Goal: Task Accomplishment & Management: Complete application form

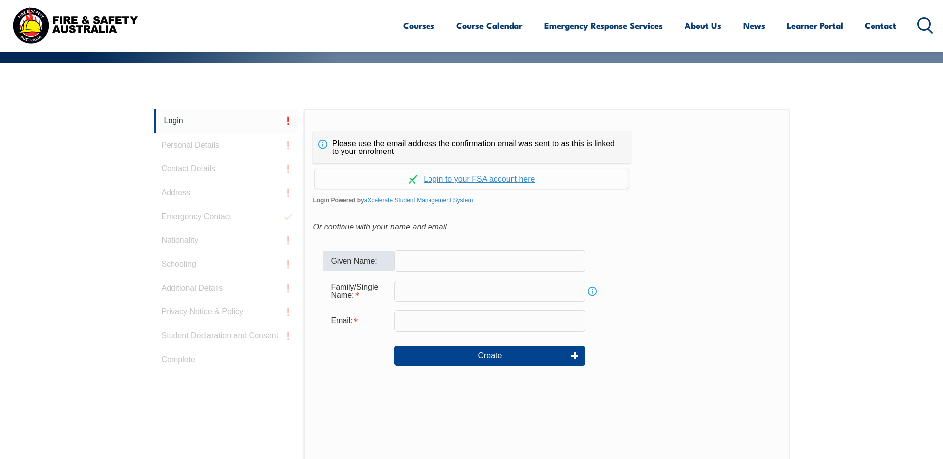
click at [417, 259] on input "text" at bounding box center [489, 261] width 191 height 21
type input "[PERSON_NAME]"
type input "Kipling"
click at [441, 318] on input "email" at bounding box center [489, 321] width 191 height 21
type input "[EMAIL_ADDRESS][DOMAIN_NAME]"
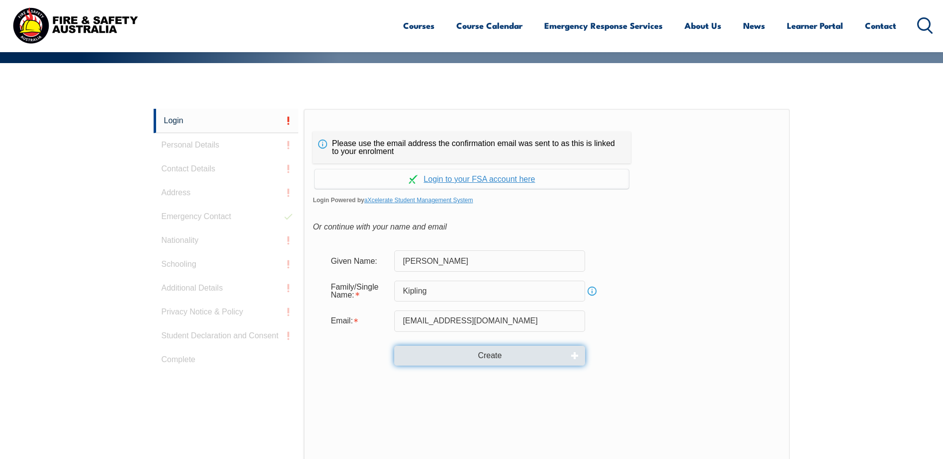
click at [493, 355] on button "Create" at bounding box center [489, 356] width 191 height 20
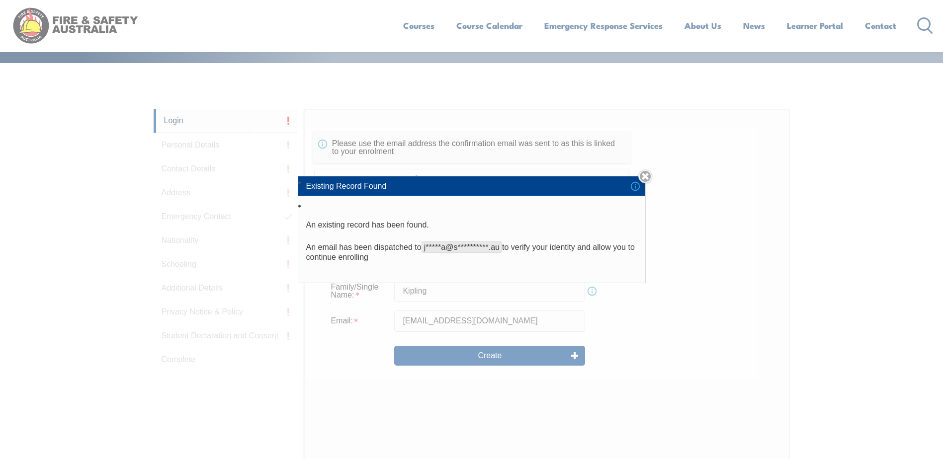
click at [639, 185] on li "Existing Record Found" at bounding box center [471, 186] width 347 height 19
click at [647, 179] on link "Close" at bounding box center [645, 177] width 14 height 14
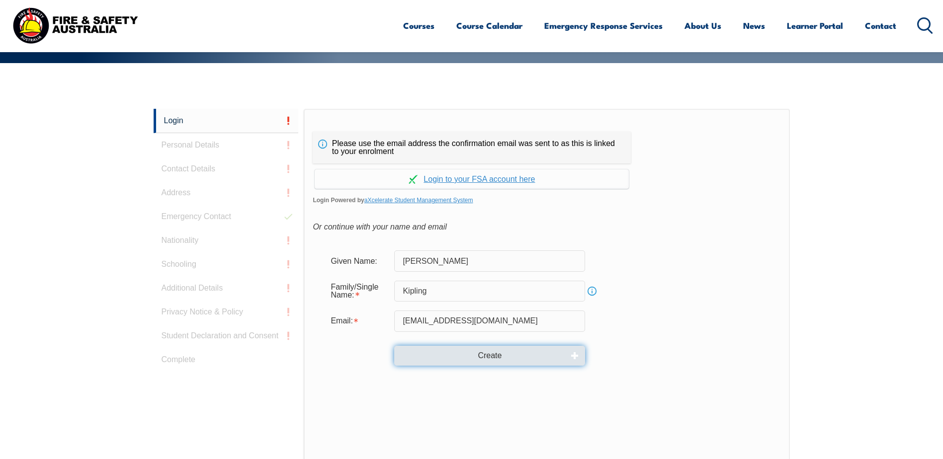
click at [489, 355] on button "Create" at bounding box center [489, 356] width 191 height 20
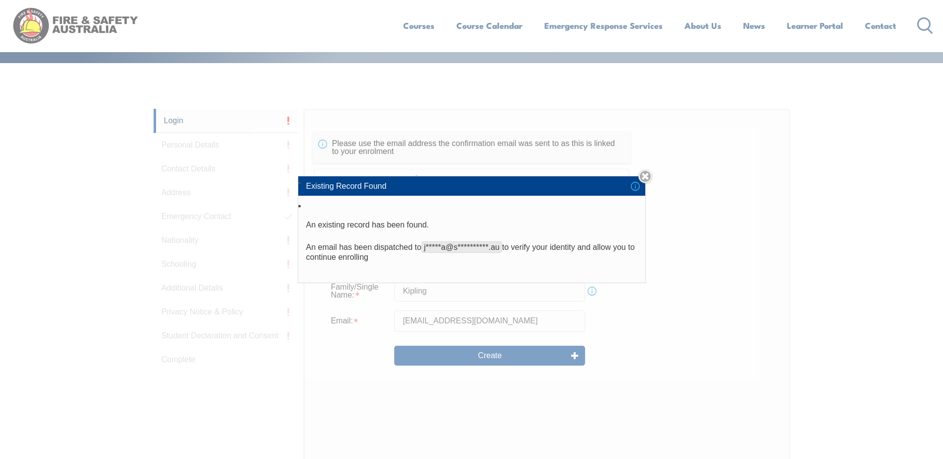
click at [54, 117] on div "**********" at bounding box center [471, 229] width 943 height 459
click at [651, 175] on link "Close" at bounding box center [645, 177] width 14 height 14
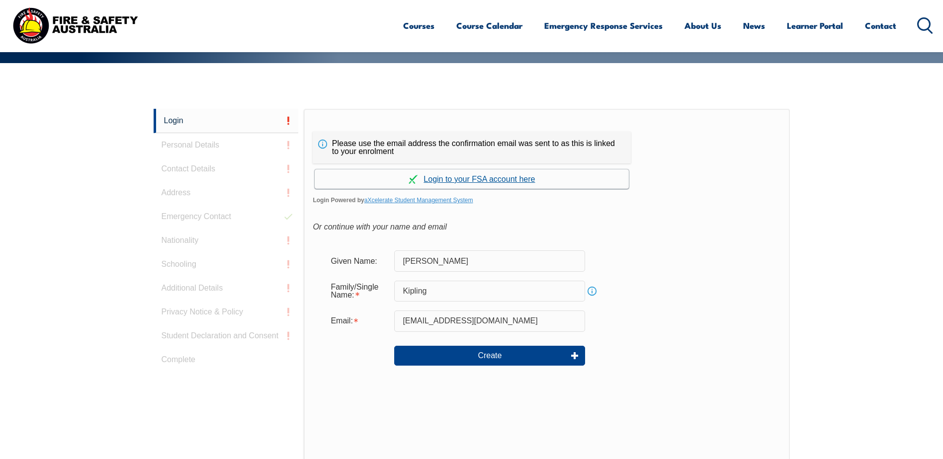
click at [500, 177] on link "Continue with aXcelerate" at bounding box center [472, 179] width 314 height 19
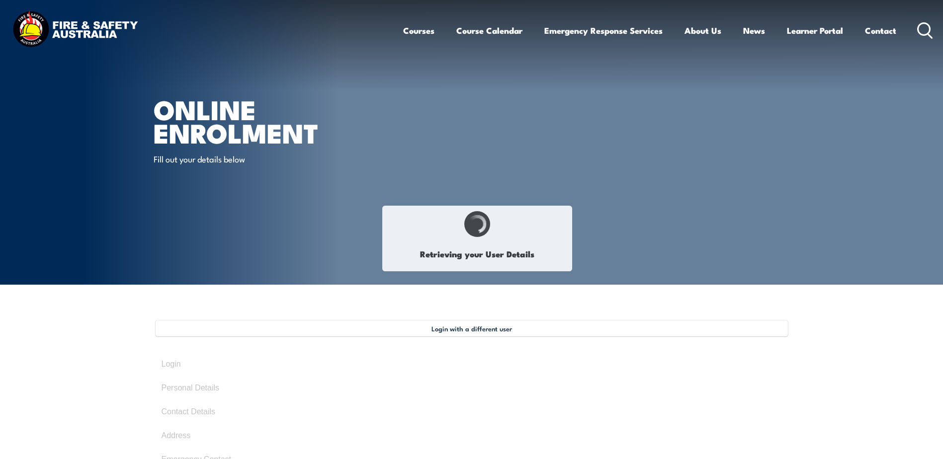
type input "[PERSON_NAME]"
type input "Kipling"
type input "[DATE]"
type input "DQ7Y63T9K8"
select select "M"
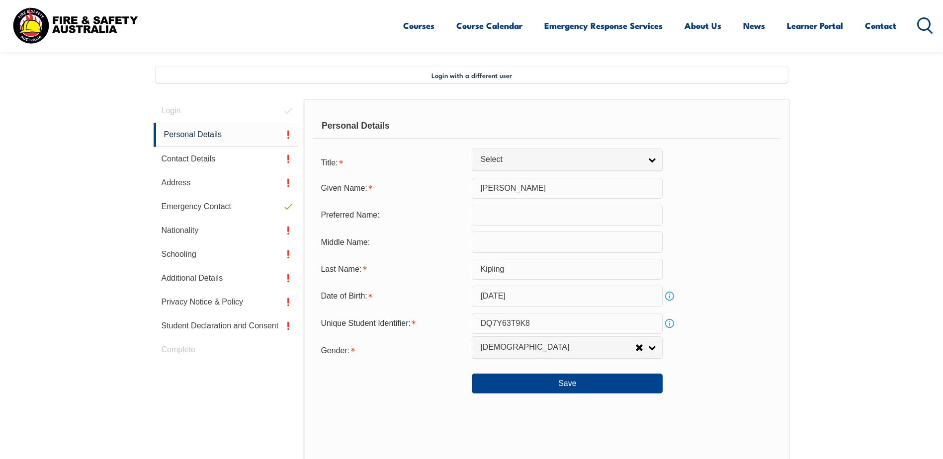
scroll to position [292, 0]
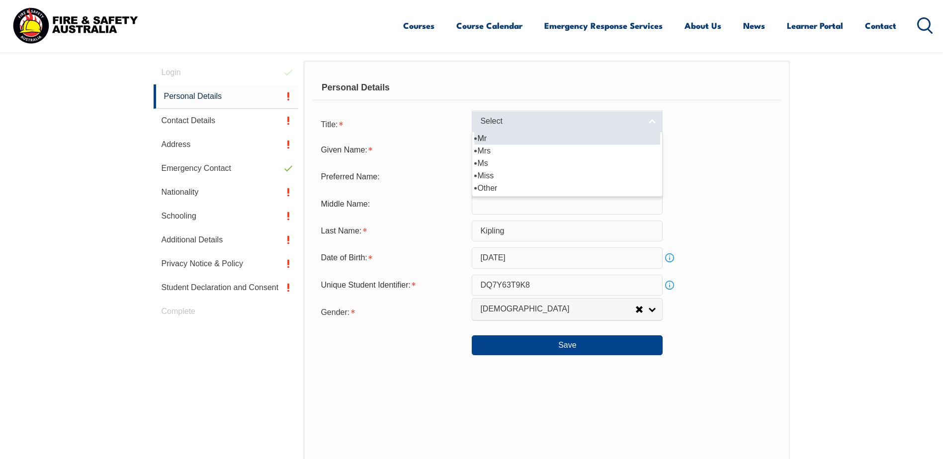
click at [526, 119] on span "Select" at bounding box center [560, 121] width 161 height 10
click at [485, 139] on li "Mr" at bounding box center [567, 138] width 186 height 12
select select "Mr"
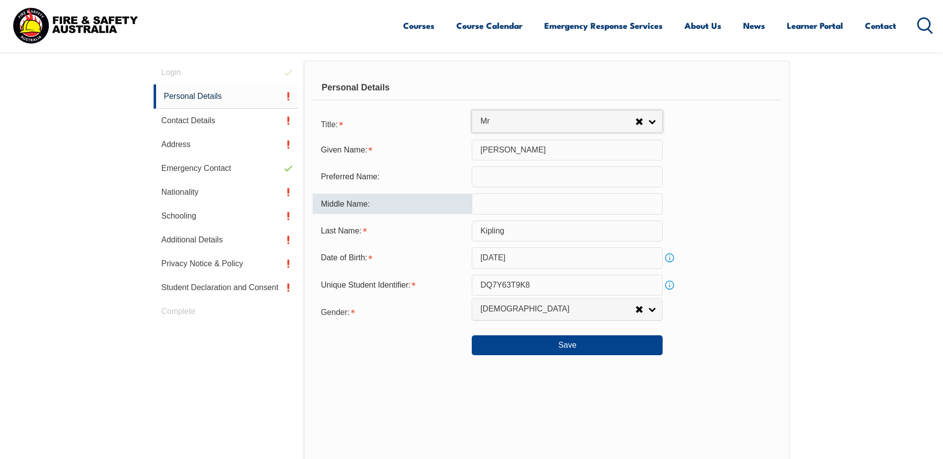
click at [495, 209] on input "text" at bounding box center [567, 203] width 191 height 21
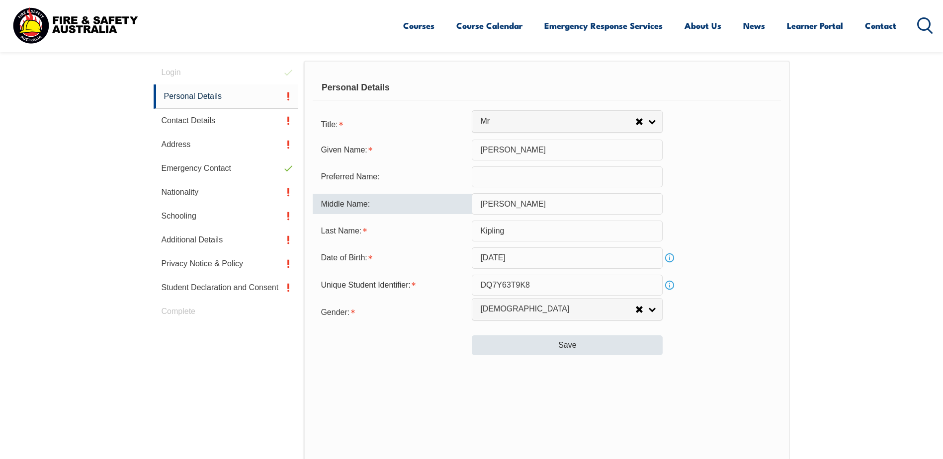
type input "[PERSON_NAME]"
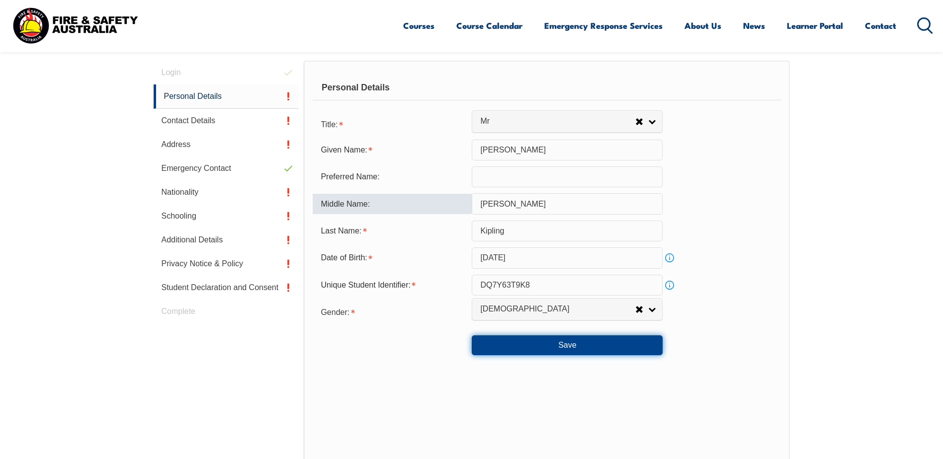
click at [564, 343] on button "Save" at bounding box center [567, 346] width 191 height 20
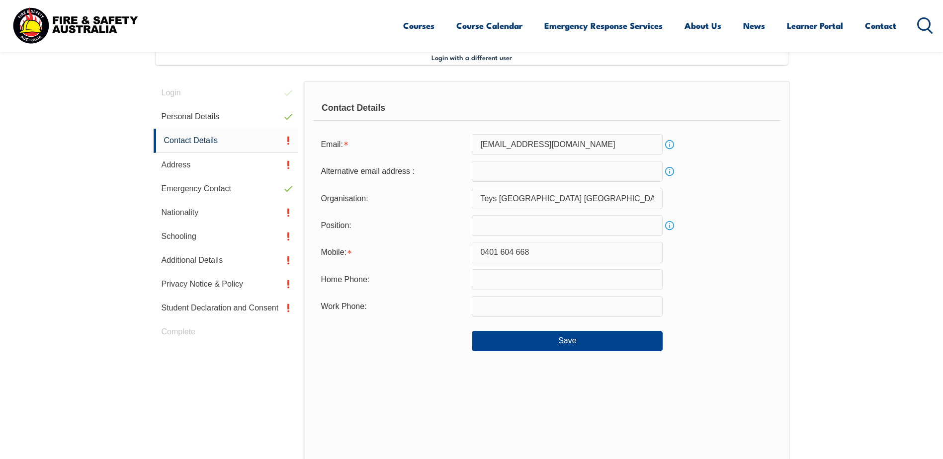
scroll to position [271, 0]
click at [569, 171] on input "email" at bounding box center [567, 172] width 191 height 21
type input "[EMAIL_ADDRESS][DOMAIN_NAME]"
click at [731, 187] on form "Email: [EMAIL_ADDRESS][DOMAIN_NAME] Info Alternative email address : [EMAIL_ADD…" at bounding box center [547, 243] width 468 height 217
click at [670, 226] on link "Info" at bounding box center [670, 226] width 14 height 14
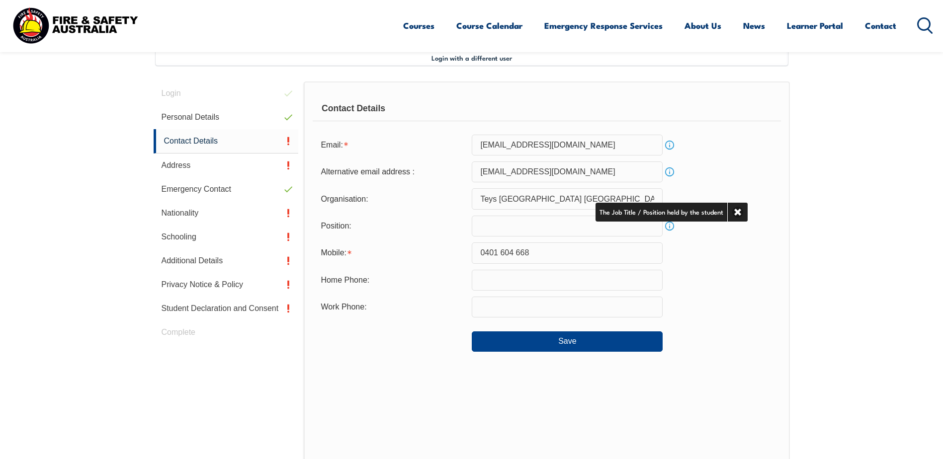
click at [507, 224] on input "text" at bounding box center [567, 226] width 191 height 21
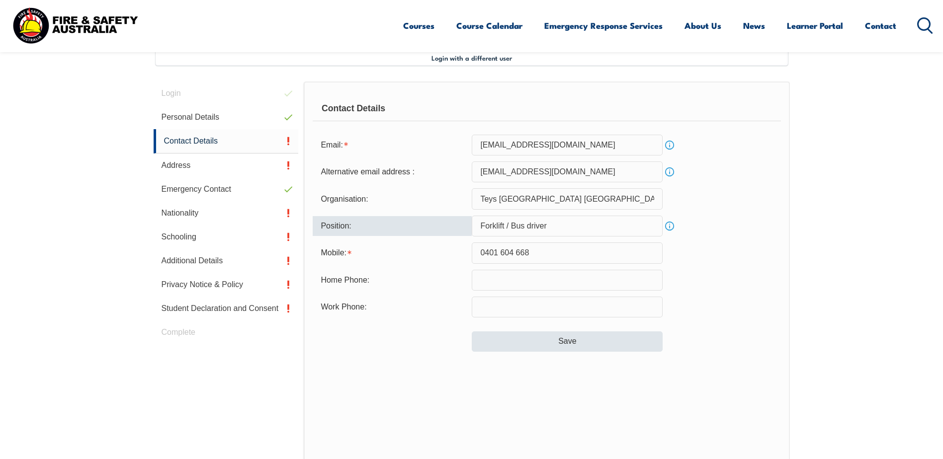
type input "Forklift / Bus driver"
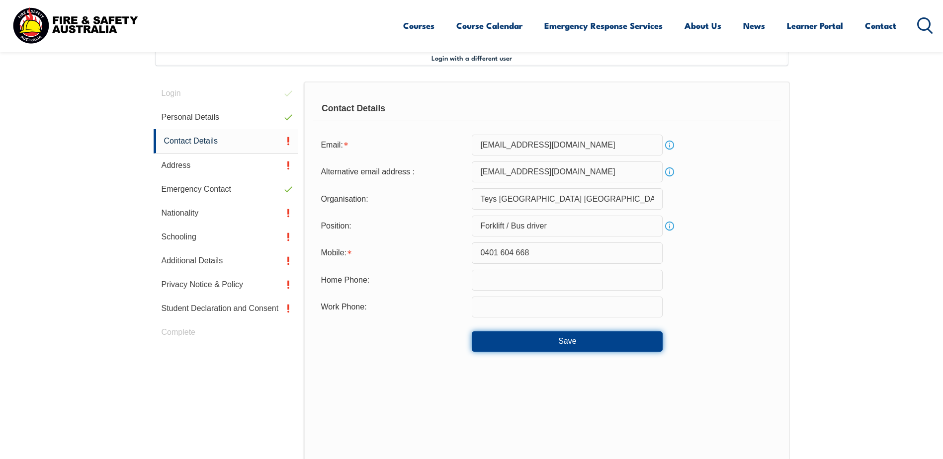
click at [545, 341] on button "Save" at bounding box center [567, 342] width 191 height 20
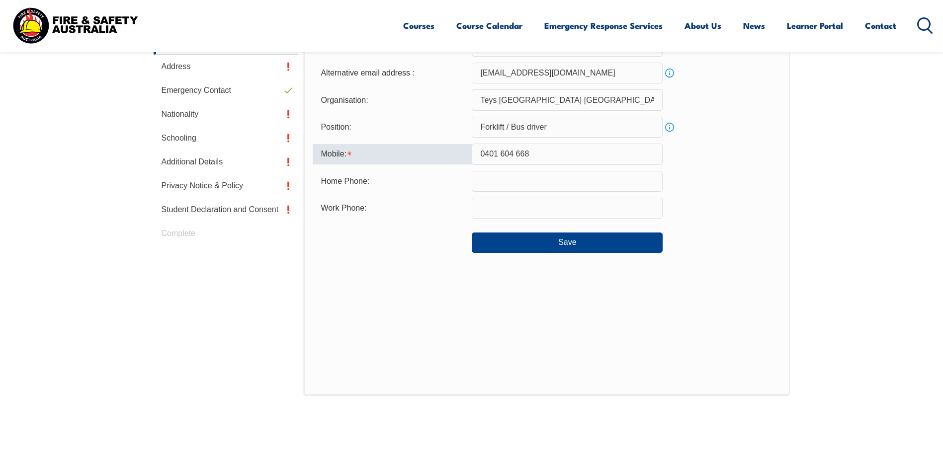
scroll to position [364, 0]
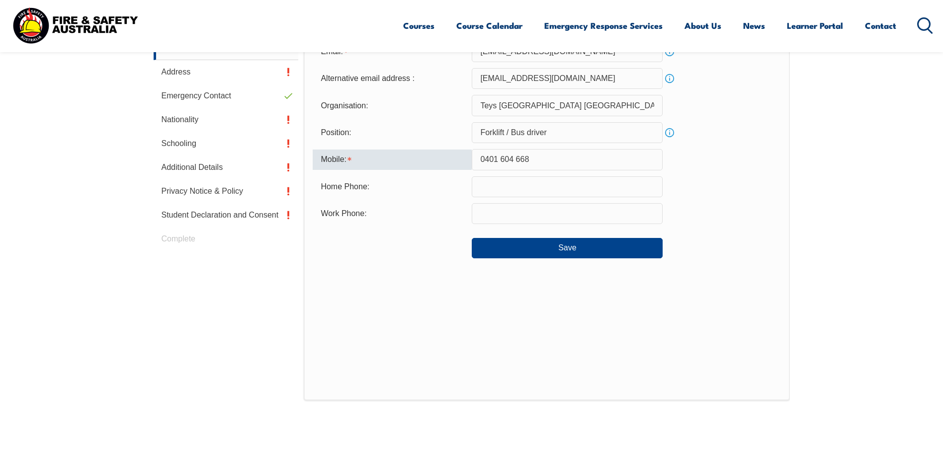
click at [500, 159] on input "0401 604 668" at bounding box center [567, 159] width 191 height 21
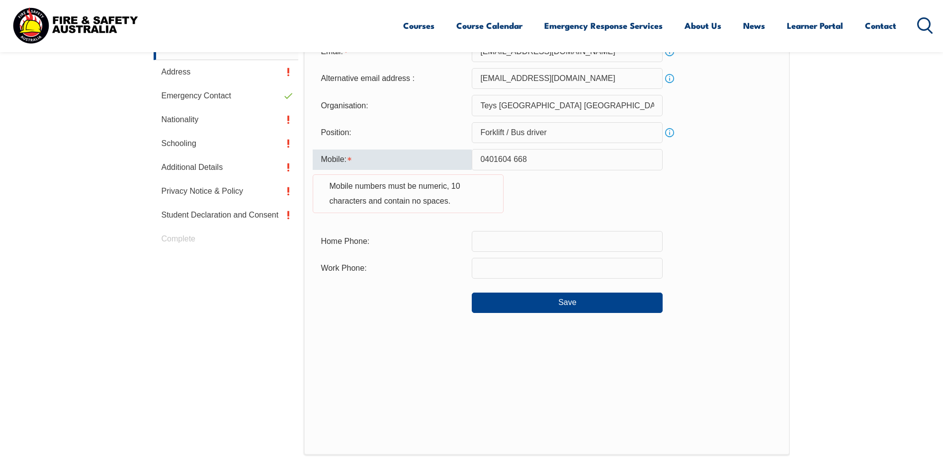
click at [514, 157] on input "0401604 668" at bounding box center [567, 159] width 191 height 21
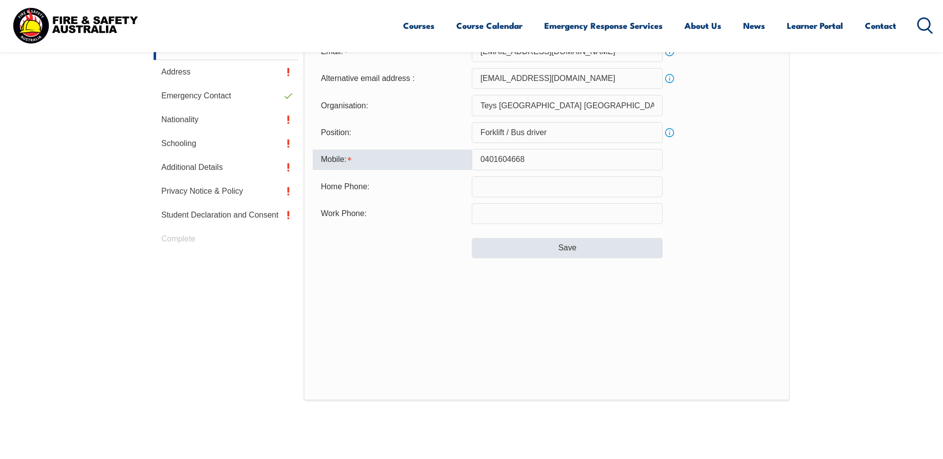
type input "0401604668"
click at [562, 244] on button "Save" at bounding box center [567, 248] width 191 height 20
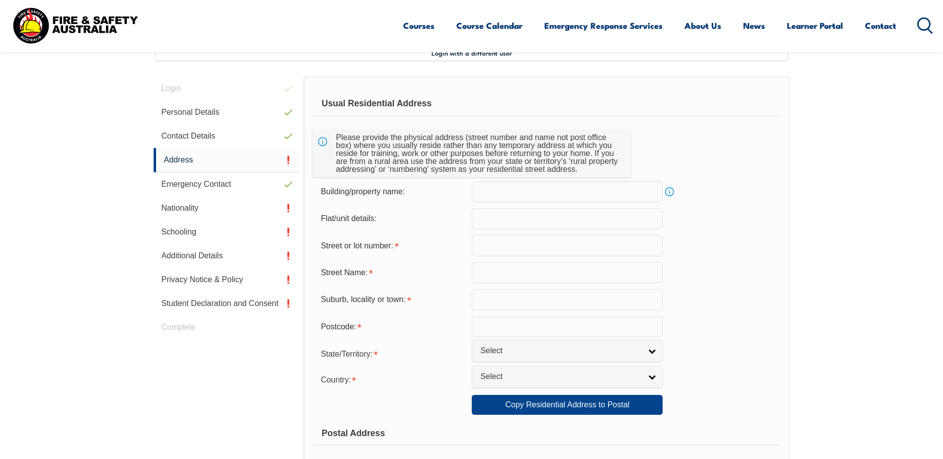
scroll to position [271, 0]
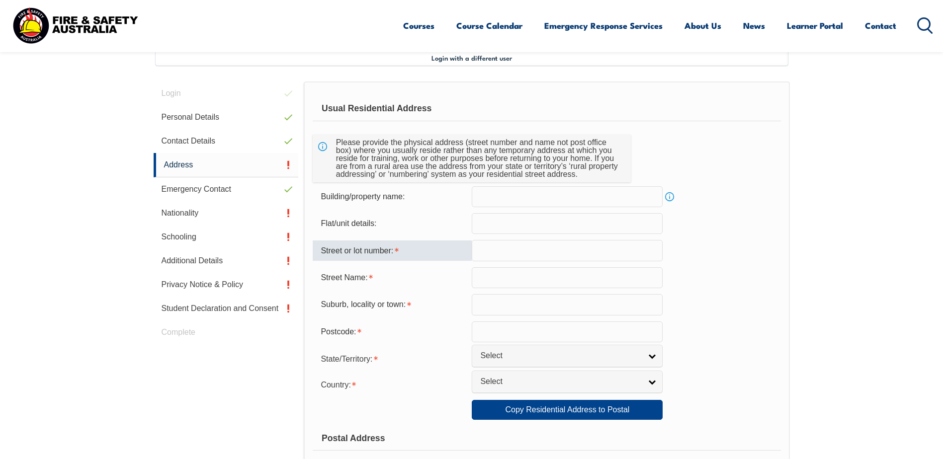
click at [492, 247] on input "text" at bounding box center [567, 250] width 191 height 21
type input "[STREET_ADDRESS]"
type input "[PERSON_NAME]"
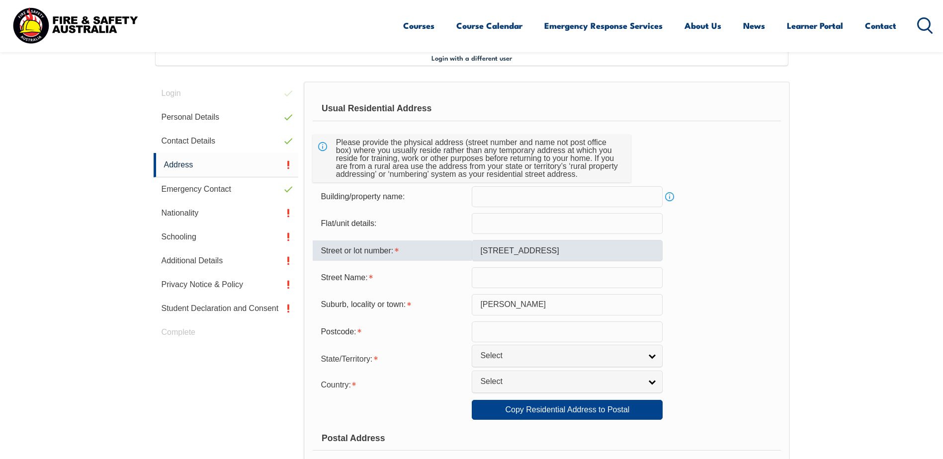
type input "4702"
select select "1101"
drag, startPoint x: 540, startPoint y: 251, endPoint x: 493, endPoint y: 250, distance: 46.8
click at [493, 250] on input "[STREET_ADDRESS]" at bounding box center [567, 250] width 191 height 21
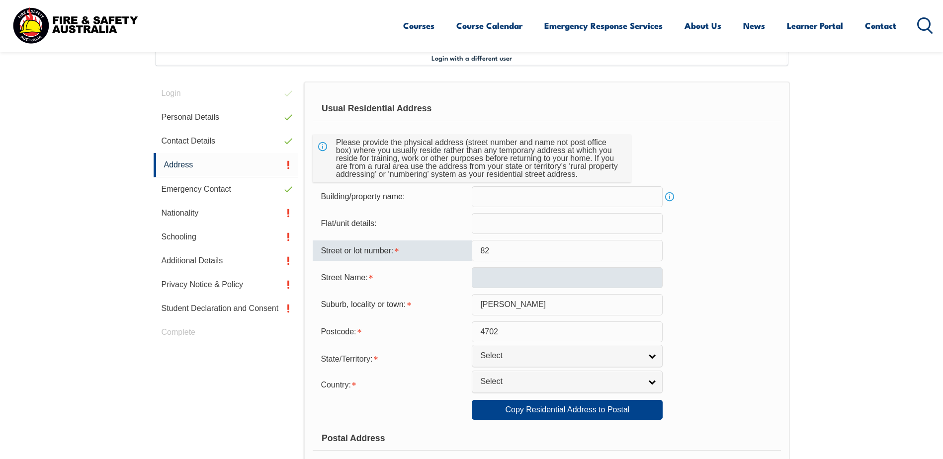
type input "82"
click at [483, 279] on input "text" at bounding box center [567, 278] width 191 height 21
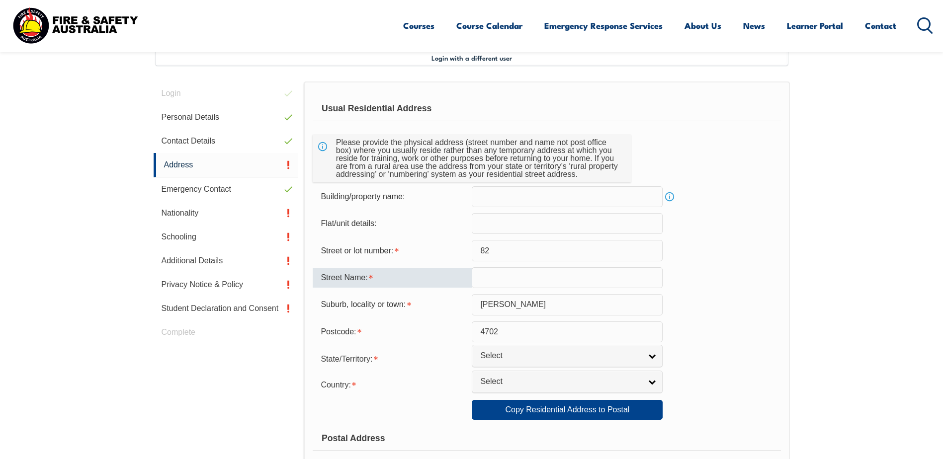
paste input "[GEOGRAPHIC_DATA]"
type input "[GEOGRAPHIC_DATA]"
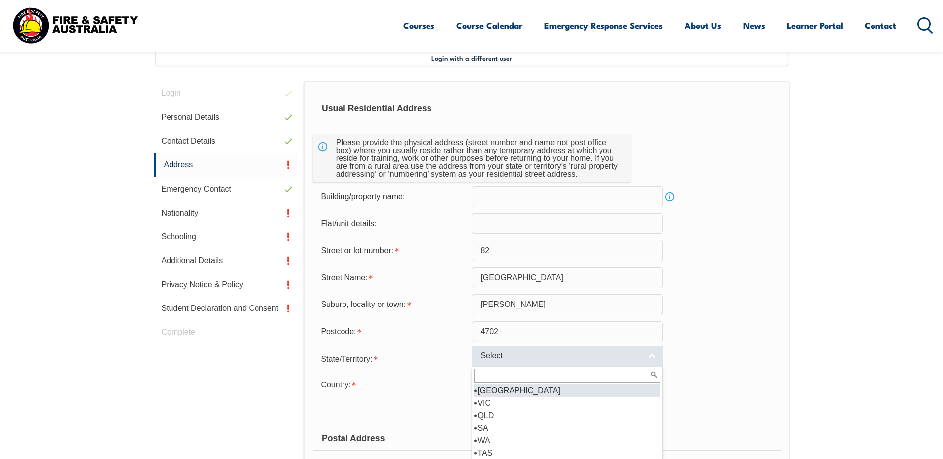
click at [518, 356] on span "Select" at bounding box center [560, 356] width 161 height 10
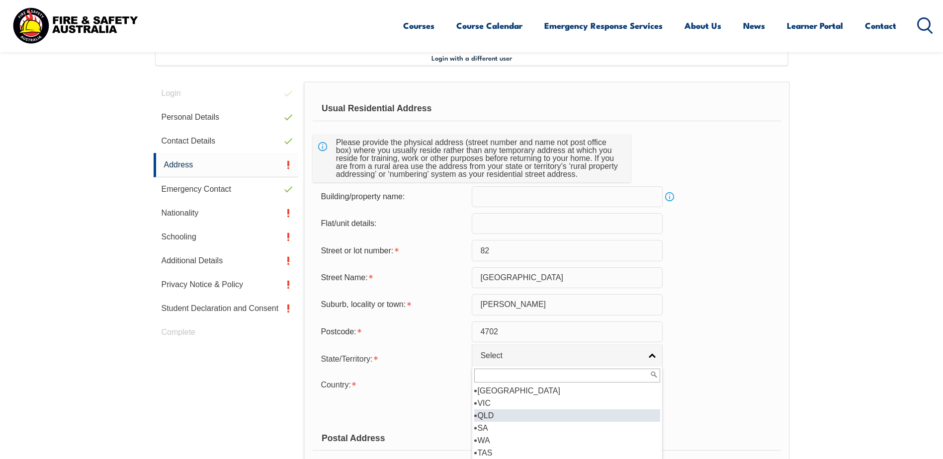
click at [497, 414] on li "QLD" at bounding box center [567, 416] width 186 height 12
select select "QLD"
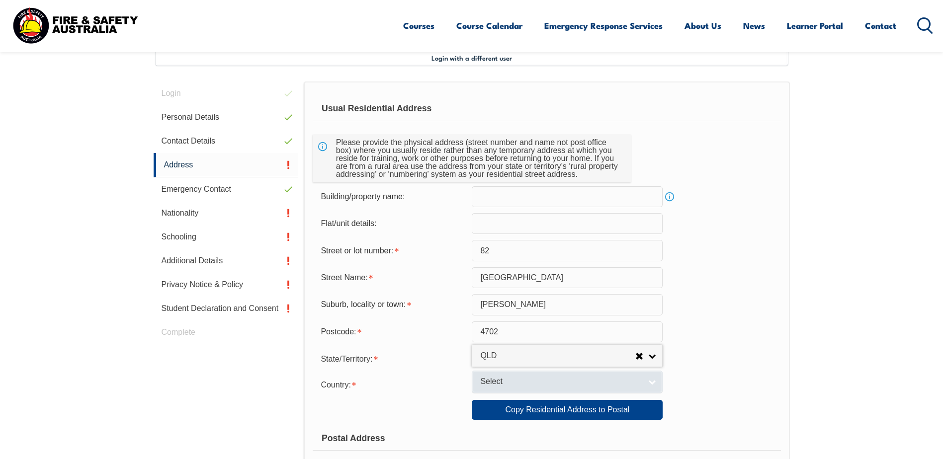
click at [524, 385] on span "Select" at bounding box center [560, 382] width 161 height 10
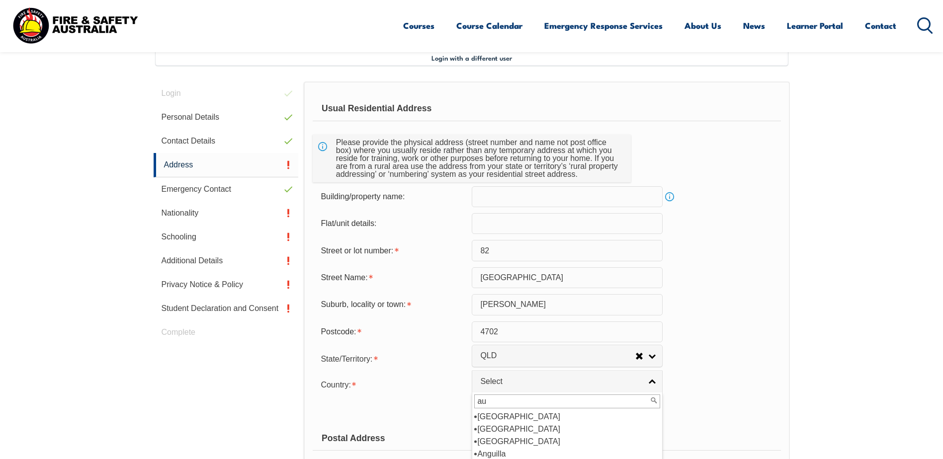
scroll to position [0, 0]
type input "aust"
click at [519, 416] on li "Aust ralia" at bounding box center [567, 417] width 186 height 12
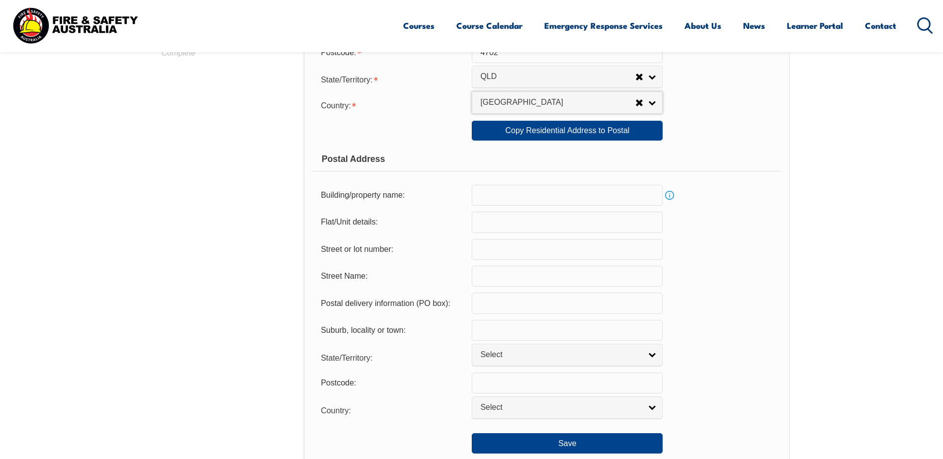
scroll to position [569, 0]
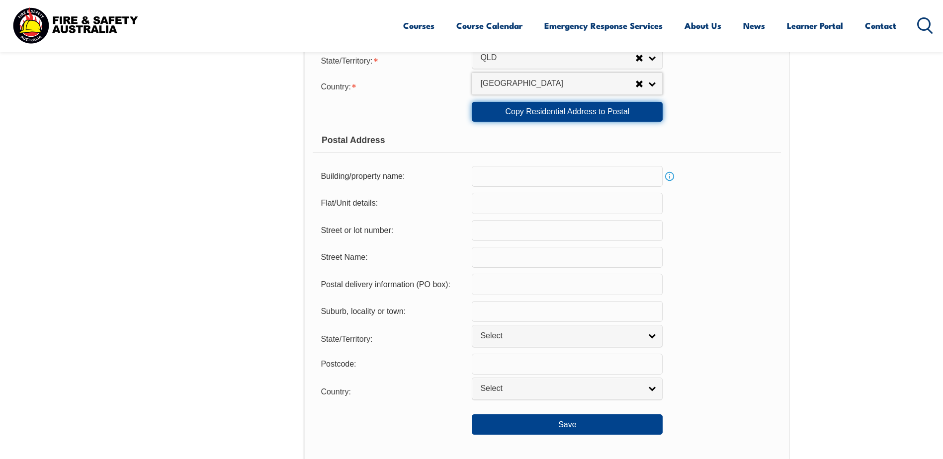
click at [609, 109] on link "Copy Residential Address to Postal" at bounding box center [567, 112] width 191 height 20
type input "82"
type input "[GEOGRAPHIC_DATA]"
type input "[PERSON_NAME]"
select select "QLD"
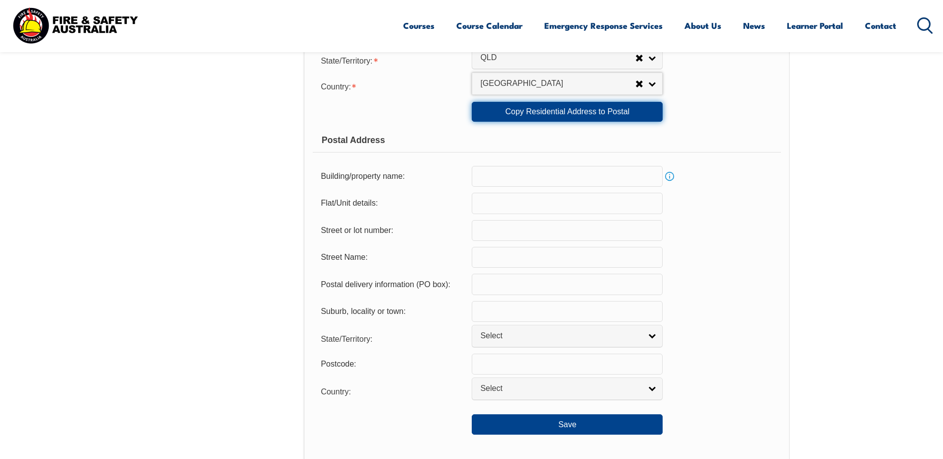
type input "4702"
select select "1101"
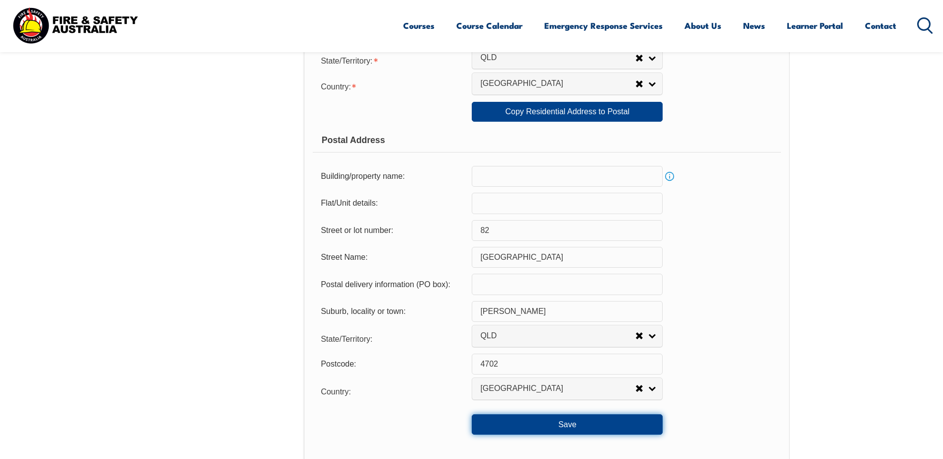
click at [606, 425] on button "Save" at bounding box center [567, 425] width 191 height 20
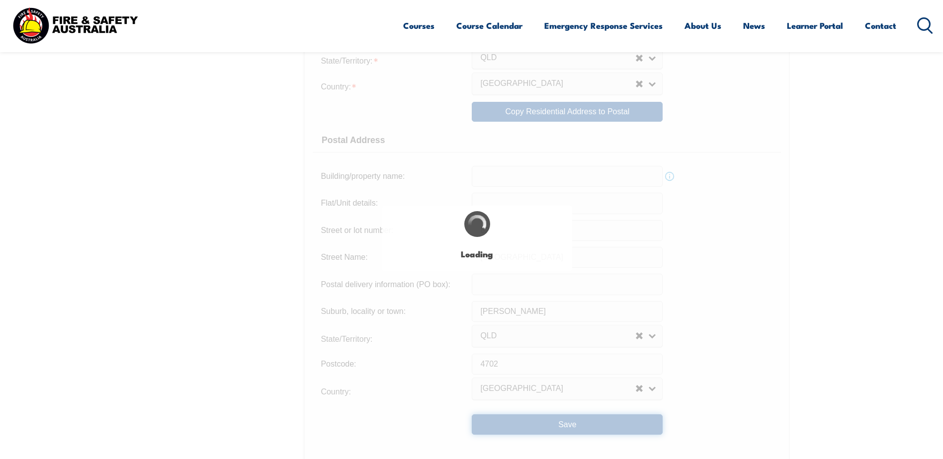
type input "82"
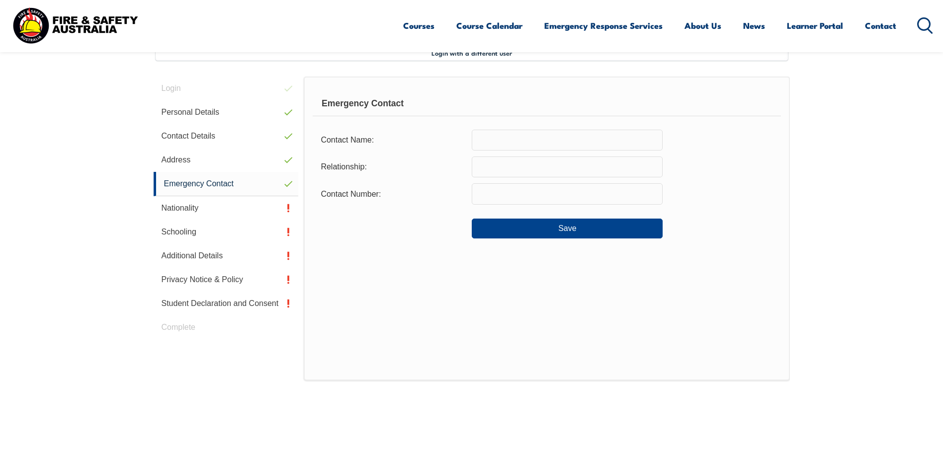
scroll to position [271, 0]
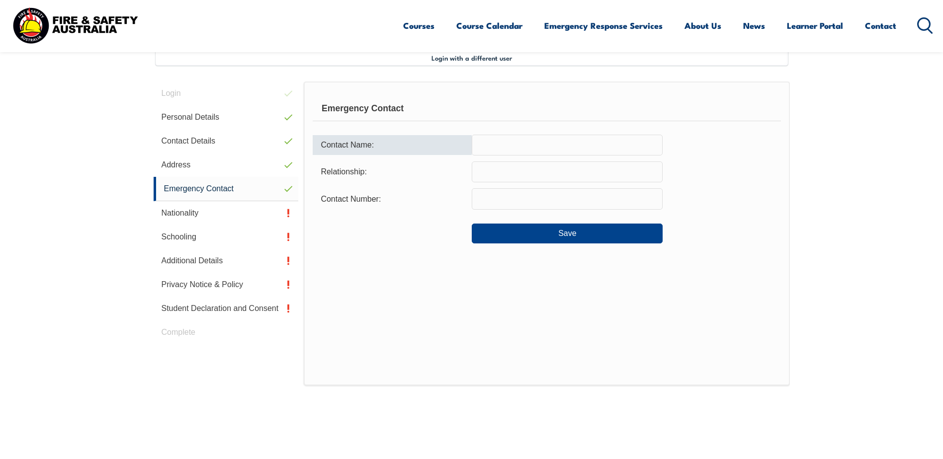
click at [506, 145] on input "text" at bounding box center [567, 145] width 191 height 21
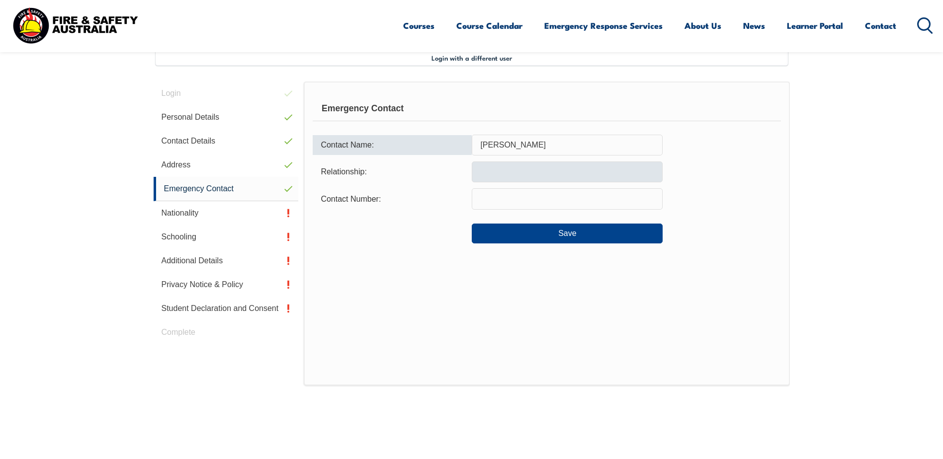
type input "[PERSON_NAME]"
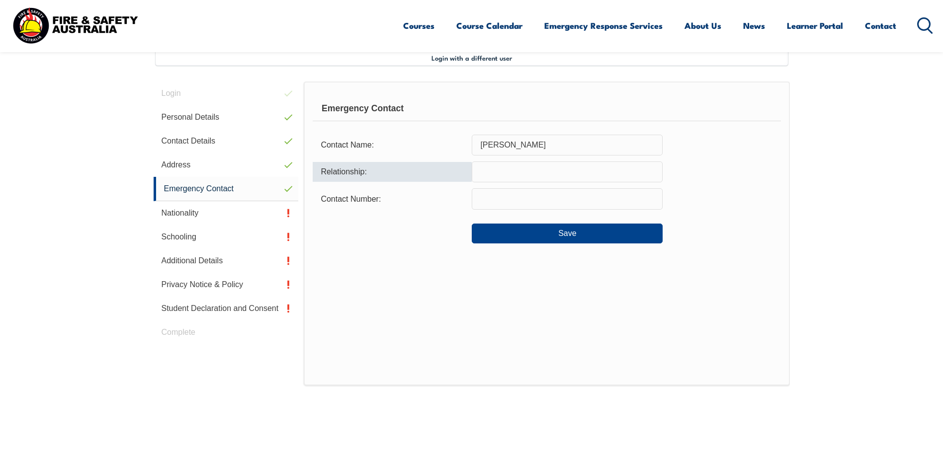
click at [487, 170] on input "text" at bounding box center [567, 172] width 191 height 21
type input "wife"
click at [494, 195] on input "text" at bounding box center [567, 198] width 191 height 21
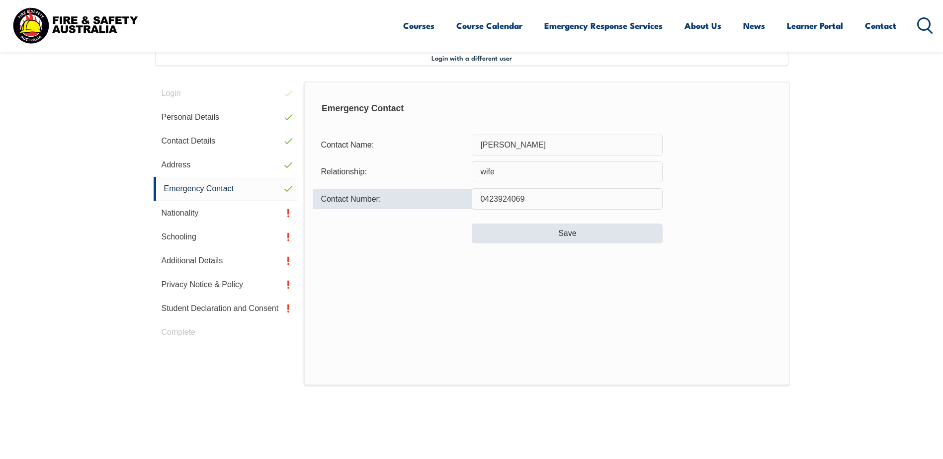
type input "0423924069"
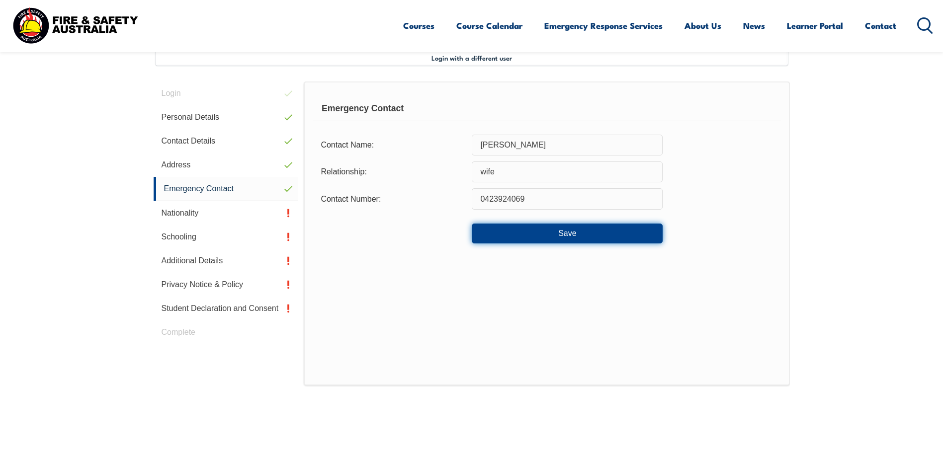
click at [556, 230] on button "Save" at bounding box center [567, 234] width 191 height 20
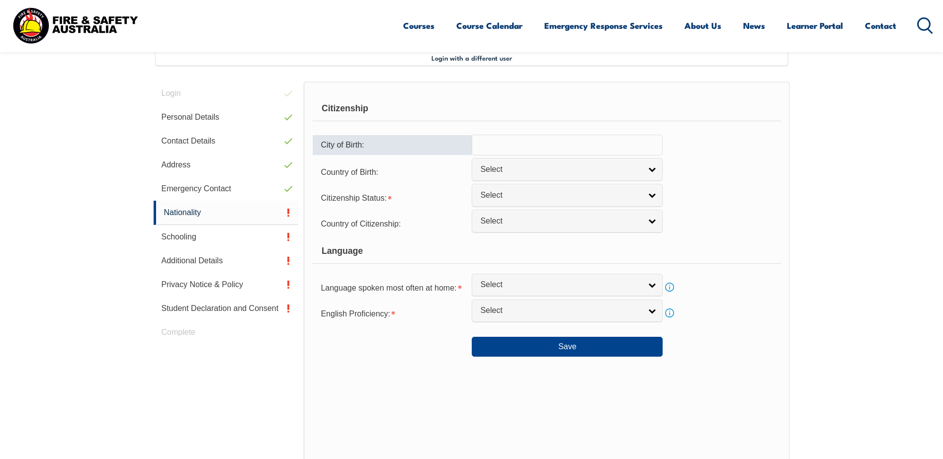
click at [523, 148] on input "text" at bounding box center [567, 145] width 191 height 21
type input "Emerald QLD"
click at [502, 170] on span "Select" at bounding box center [560, 170] width 161 height 10
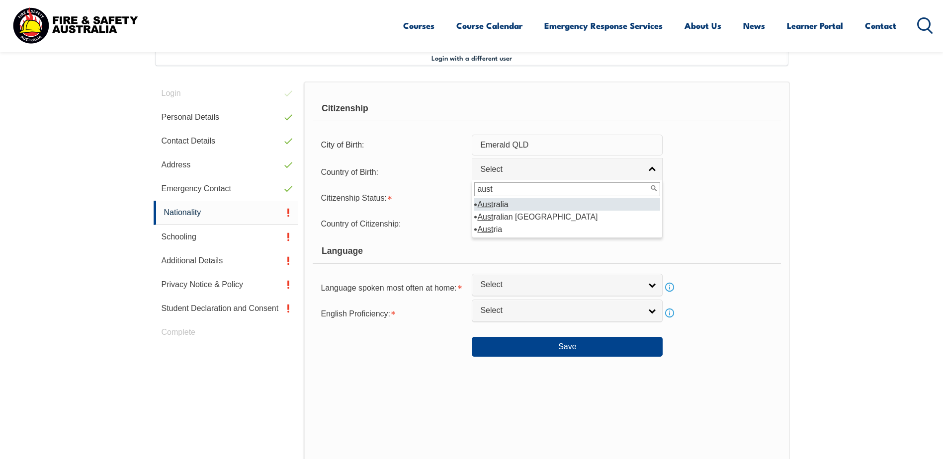
type input "aust"
click at [499, 203] on li "Aust ralia" at bounding box center [567, 204] width 186 height 12
select select "1101"
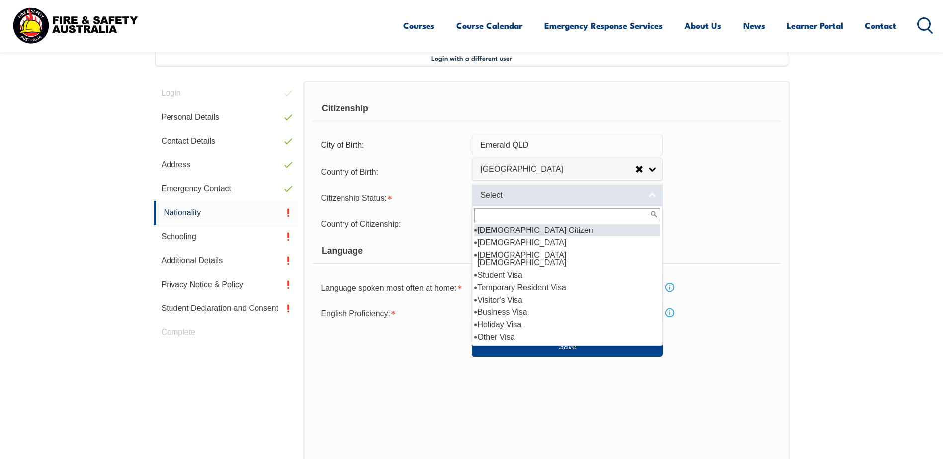
click at [504, 195] on span "Select" at bounding box center [560, 195] width 161 height 10
click at [538, 229] on li "[DEMOGRAPHIC_DATA] Citizen" at bounding box center [567, 230] width 186 height 12
select select "1"
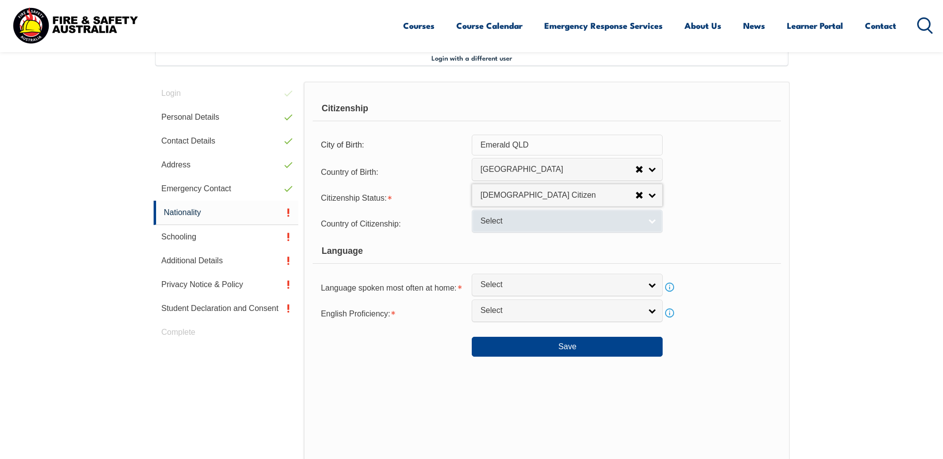
click at [523, 221] on span "Select" at bounding box center [560, 221] width 161 height 10
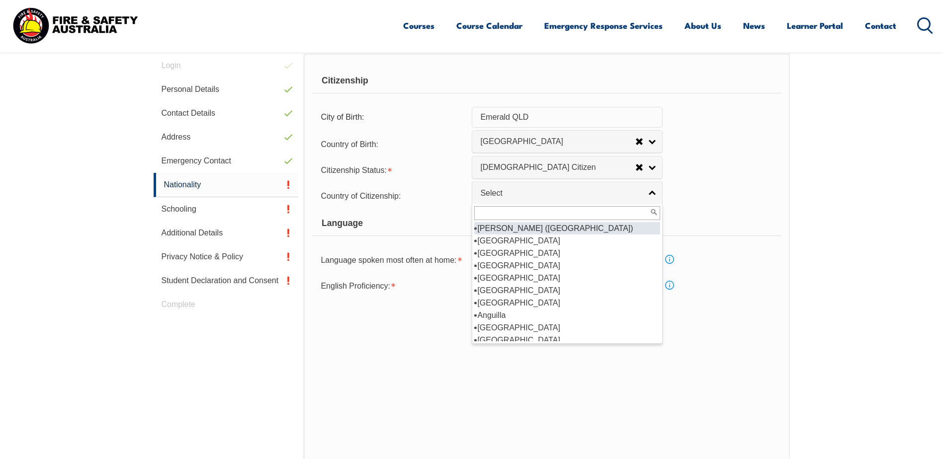
scroll to position [370, 0]
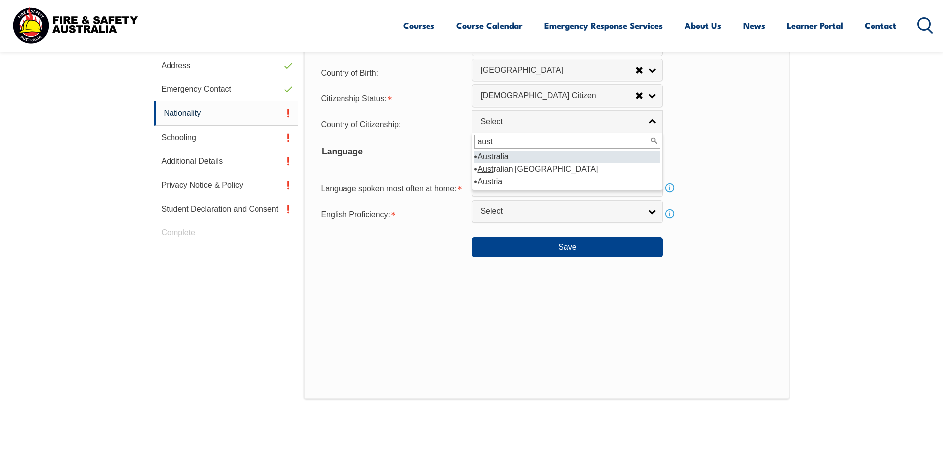
type input "aust"
click at [496, 155] on li "Aust ralia" at bounding box center [567, 157] width 186 height 12
select select "1101"
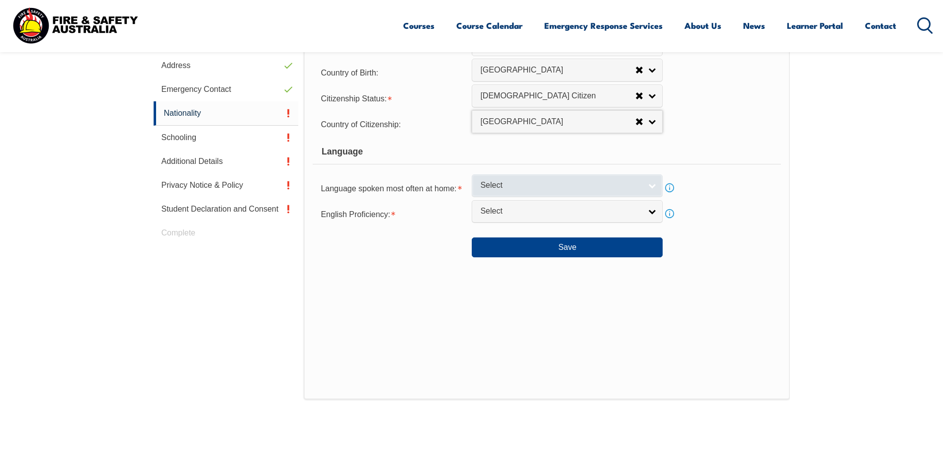
click at [495, 185] on span "Select" at bounding box center [560, 185] width 161 height 10
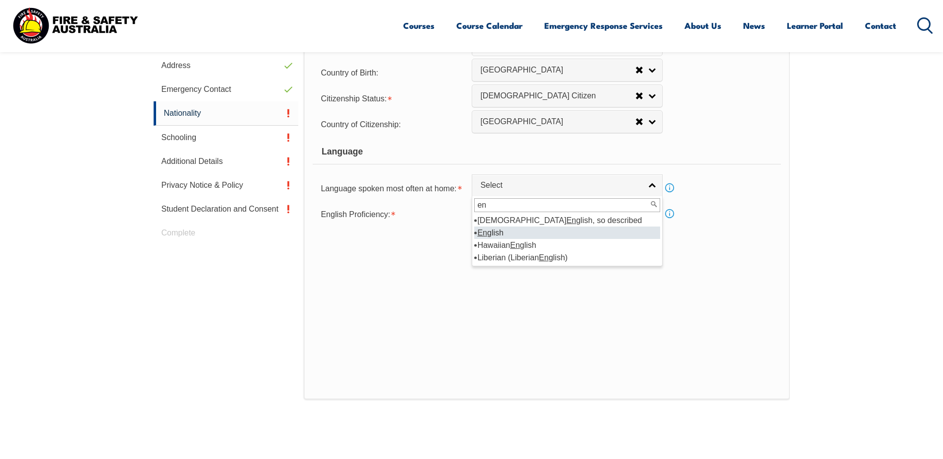
type input "en"
click at [493, 233] on li "En glish" at bounding box center [567, 233] width 186 height 12
select select "1201"
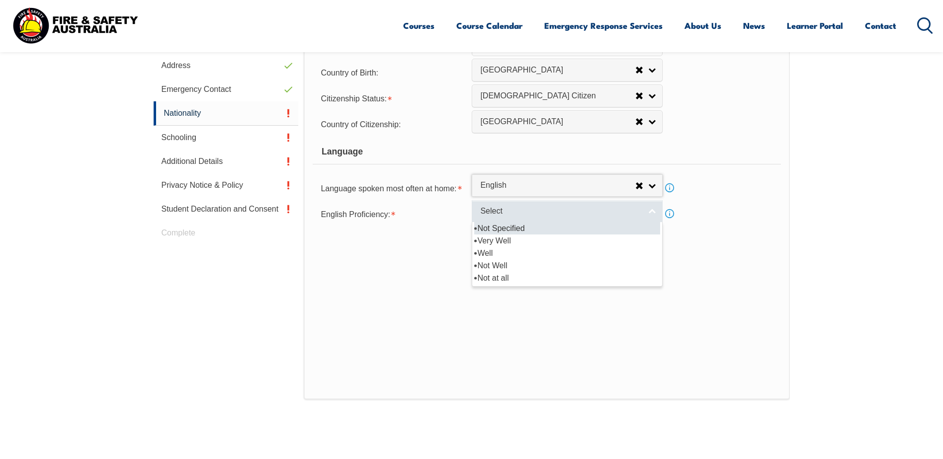
click at [503, 213] on span "Select" at bounding box center [560, 211] width 161 height 10
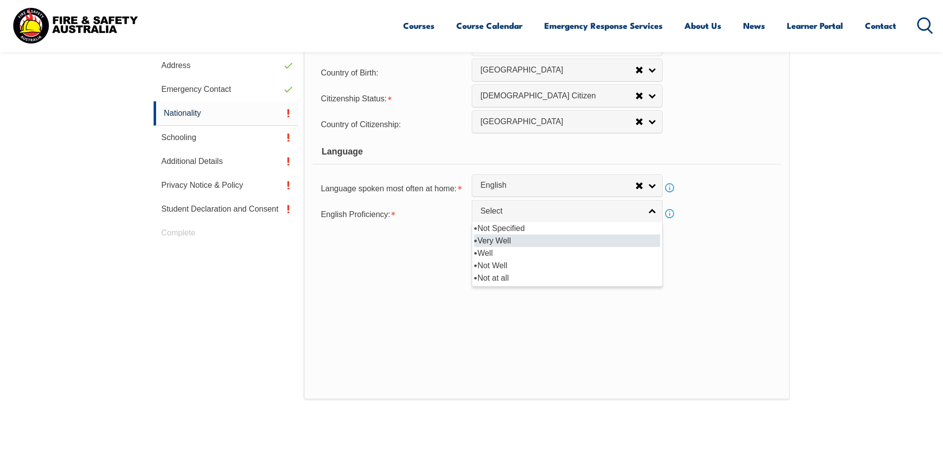
click at [511, 240] on li "Very Well" at bounding box center [567, 241] width 186 height 12
select select "1"
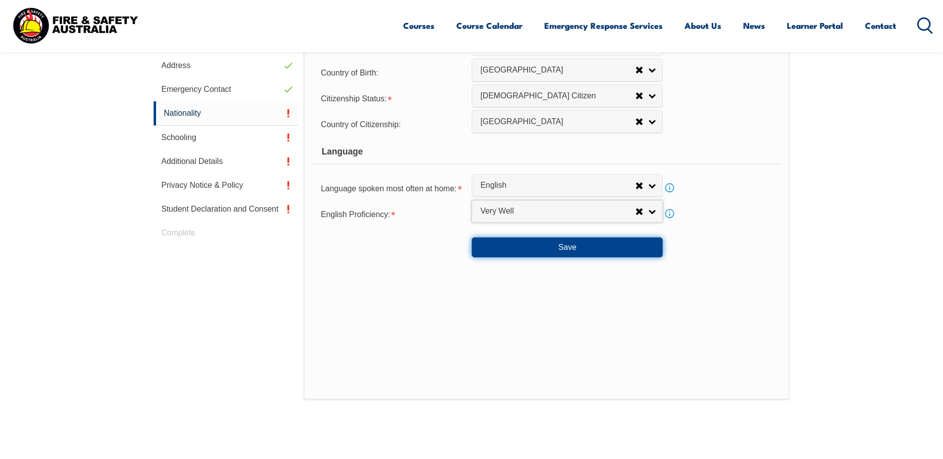
click at [568, 246] on button "Save" at bounding box center [567, 248] width 191 height 20
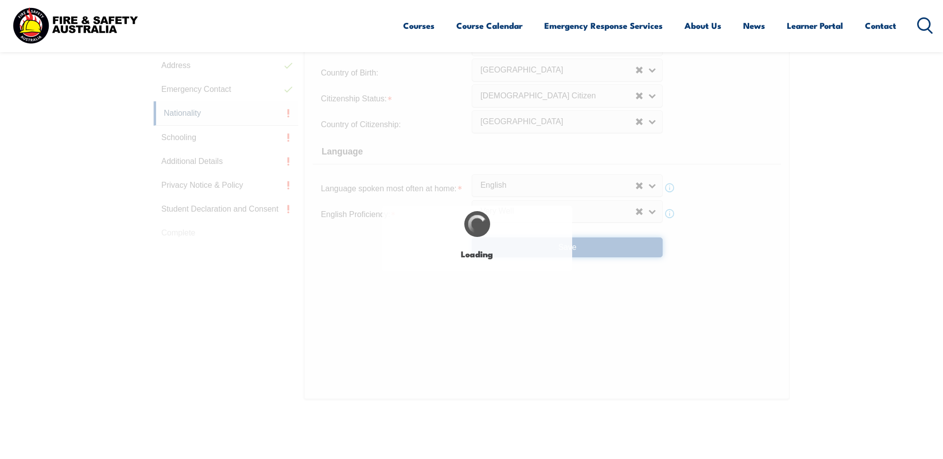
select select "false"
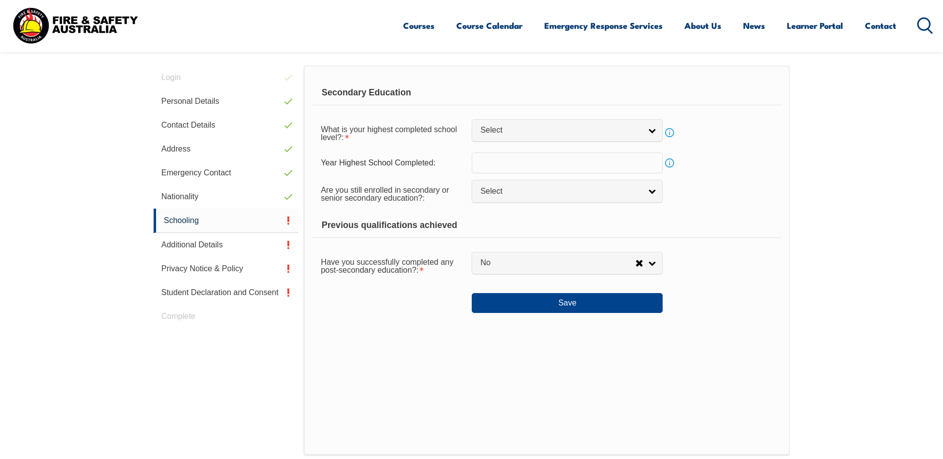
scroll to position [271, 0]
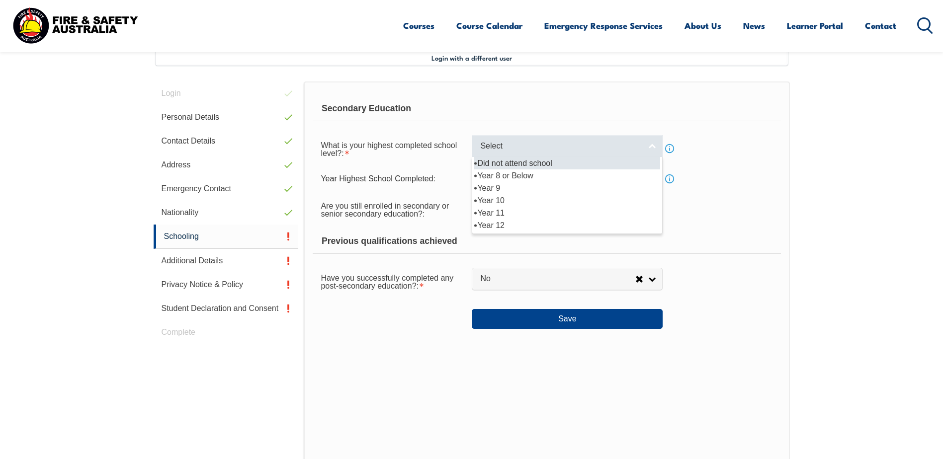
click at [653, 144] on link "Select" at bounding box center [567, 146] width 191 height 22
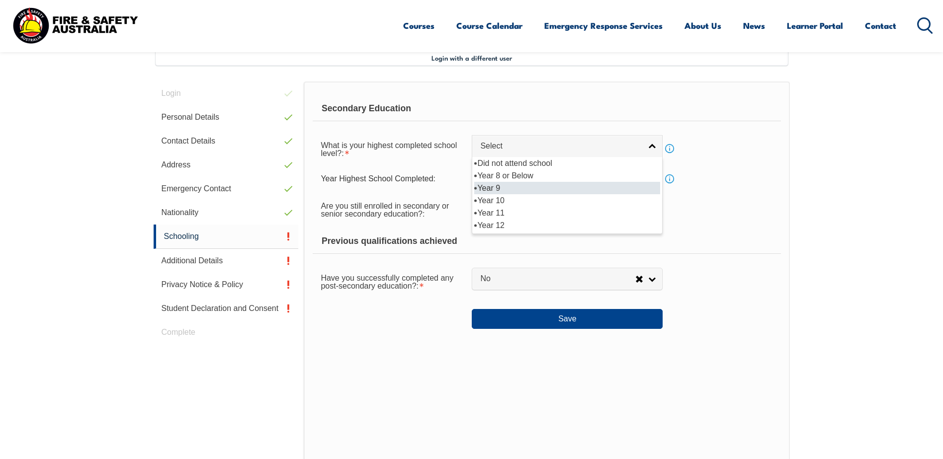
click at [492, 186] on li "Year 9" at bounding box center [567, 188] width 186 height 12
select select "9"
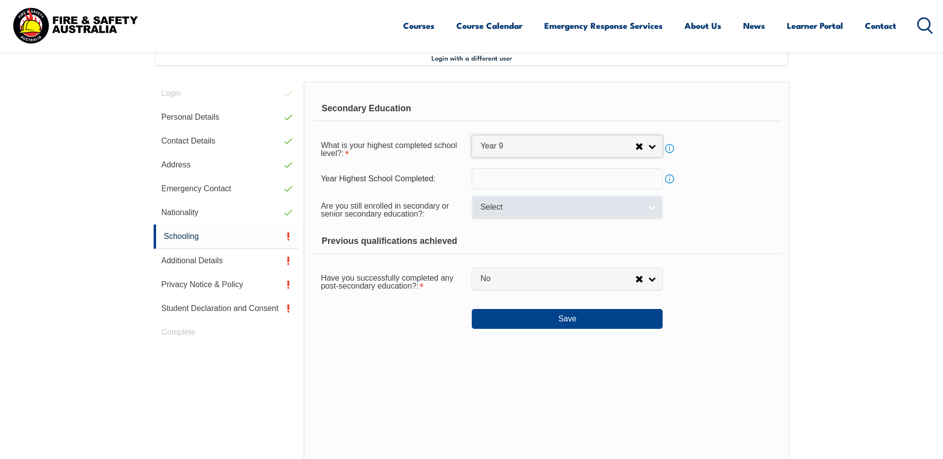
click at [648, 206] on link "Select" at bounding box center [567, 207] width 191 height 22
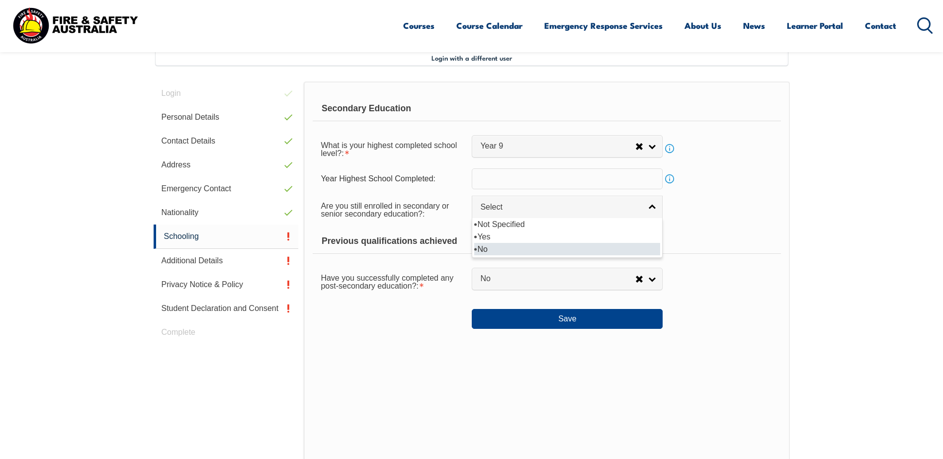
click at [487, 249] on li "No" at bounding box center [567, 249] width 186 height 12
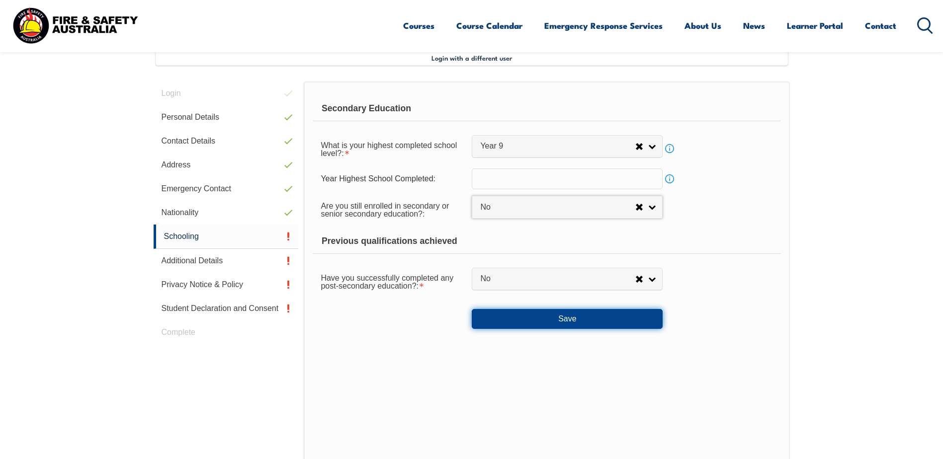
click at [604, 318] on button "Save" at bounding box center [567, 319] width 191 height 20
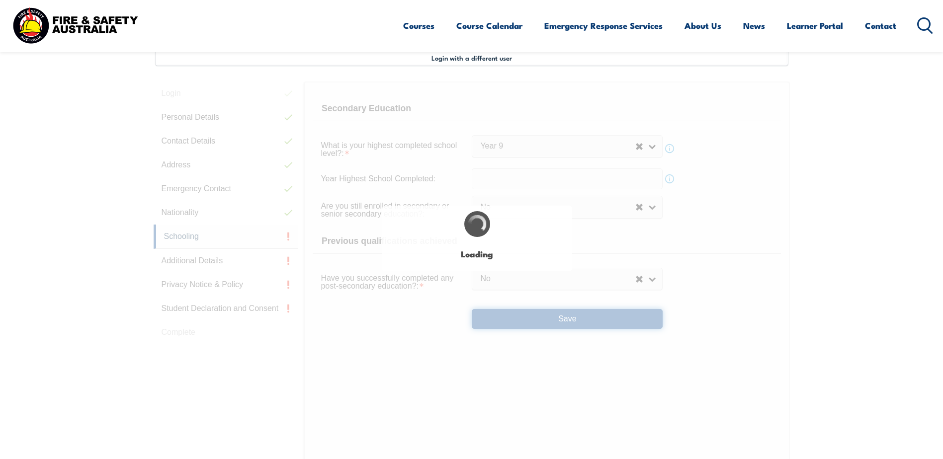
select select "false"
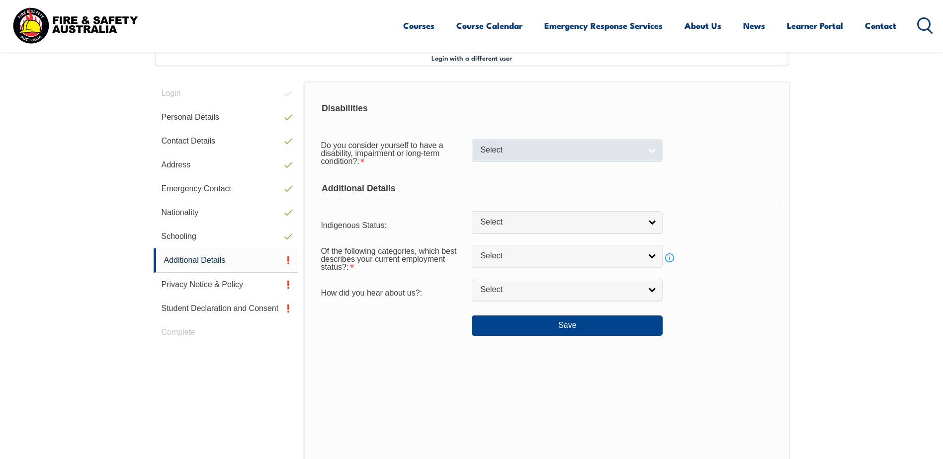
click at [645, 147] on link "Select" at bounding box center [567, 150] width 191 height 22
click at [493, 165] on li "No" at bounding box center [567, 167] width 186 height 12
select select "false"
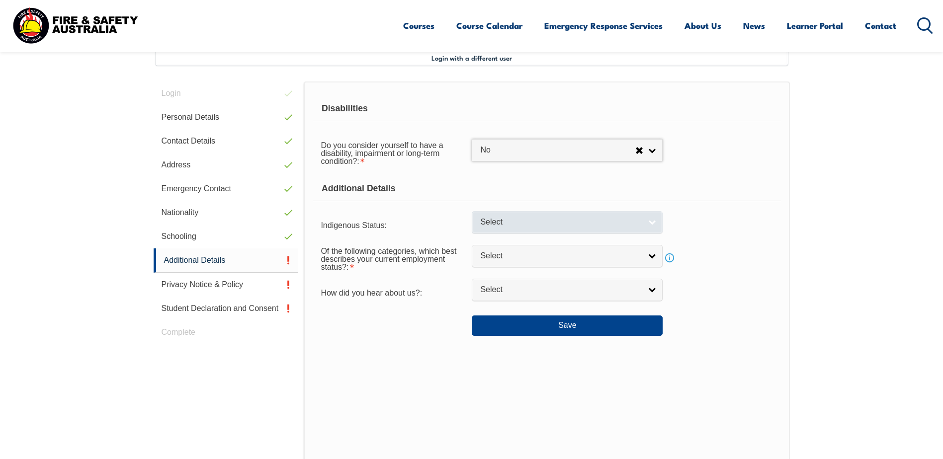
click at [523, 220] on span "Select" at bounding box center [560, 222] width 161 height 10
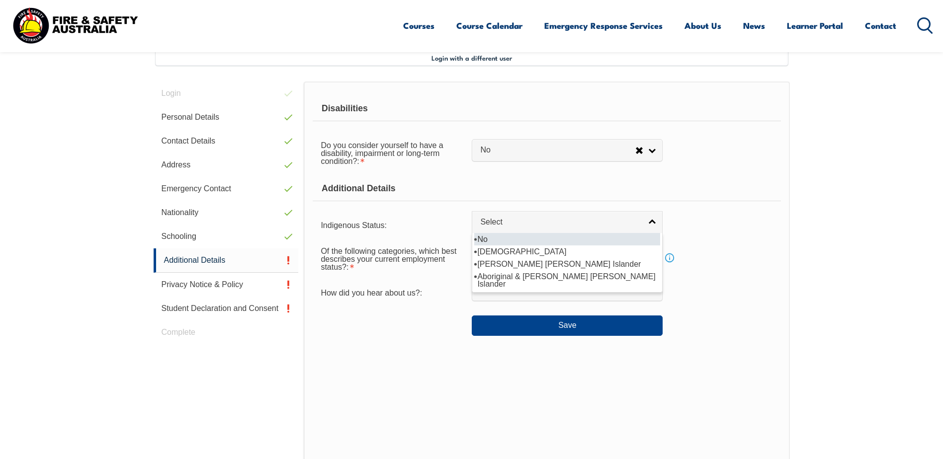
click at [486, 237] on li "No" at bounding box center [567, 239] width 186 height 12
select select "4"
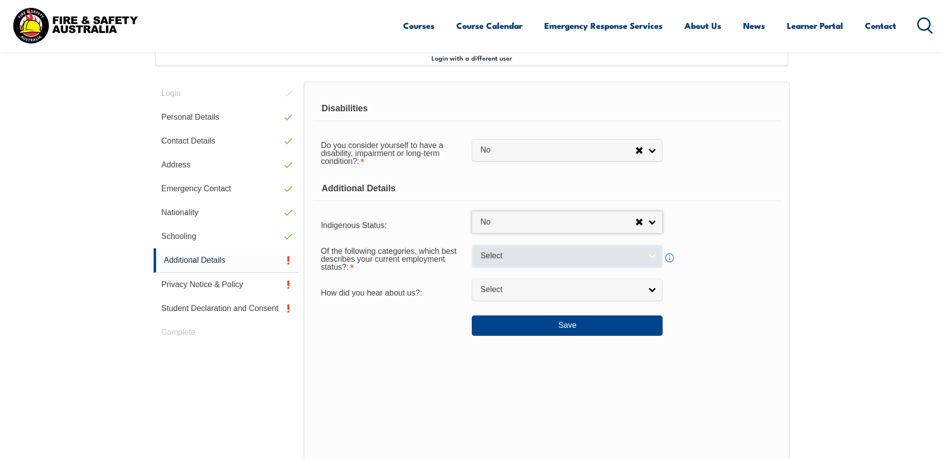
click at [607, 254] on span "Select" at bounding box center [560, 256] width 161 height 10
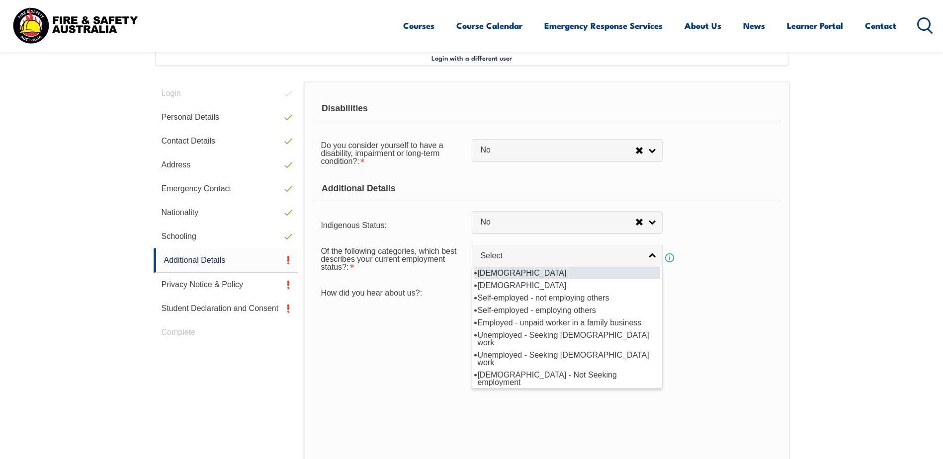
click at [532, 272] on li "[DEMOGRAPHIC_DATA]" at bounding box center [567, 273] width 186 height 12
select select "1"
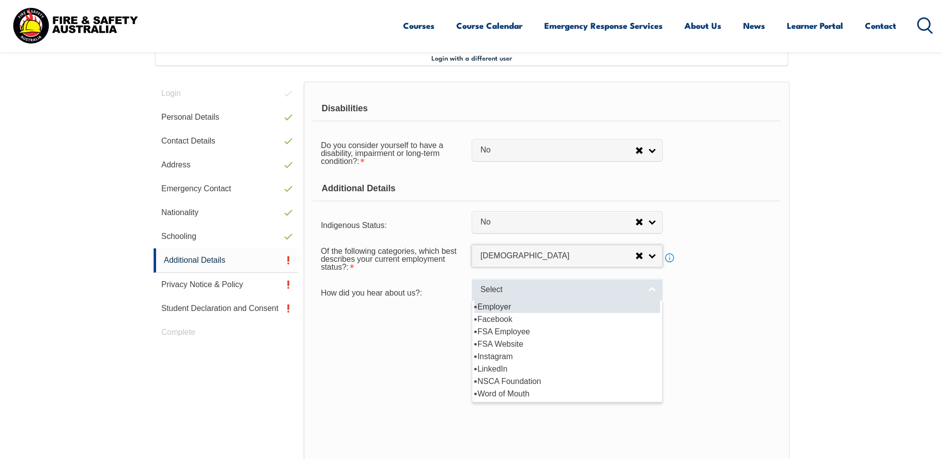
click at [514, 288] on span "Select" at bounding box center [560, 290] width 161 height 10
click at [498, 306] on li "Employer" at bounding box center [567, 307] width 186 height 12
select select "8019"
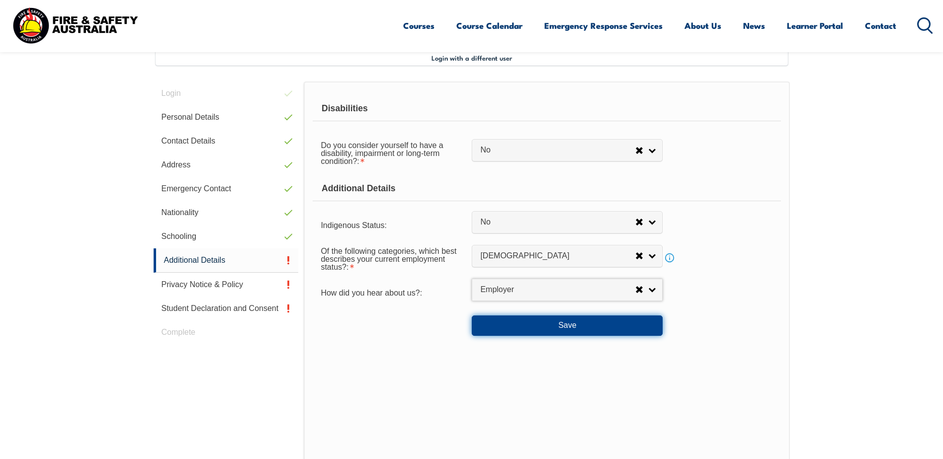
click at [551, 320] on button "Save" at bounding box center [567, 326] width 191 height 20
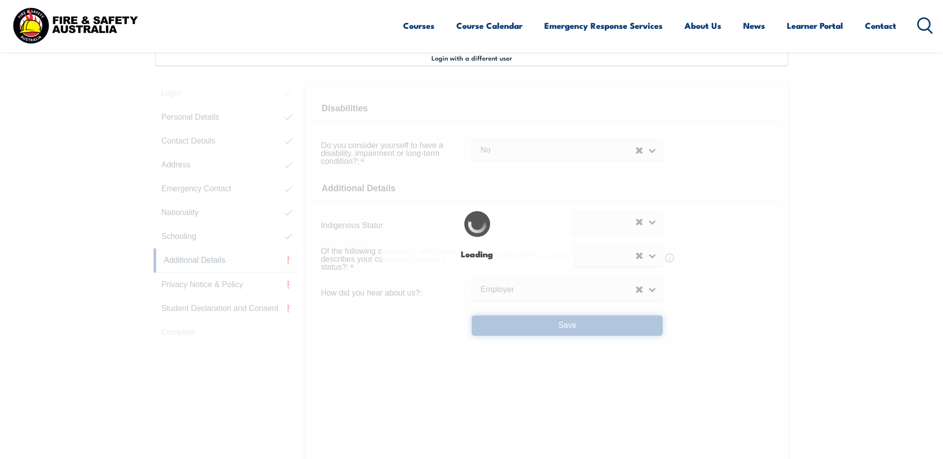
select select "false"
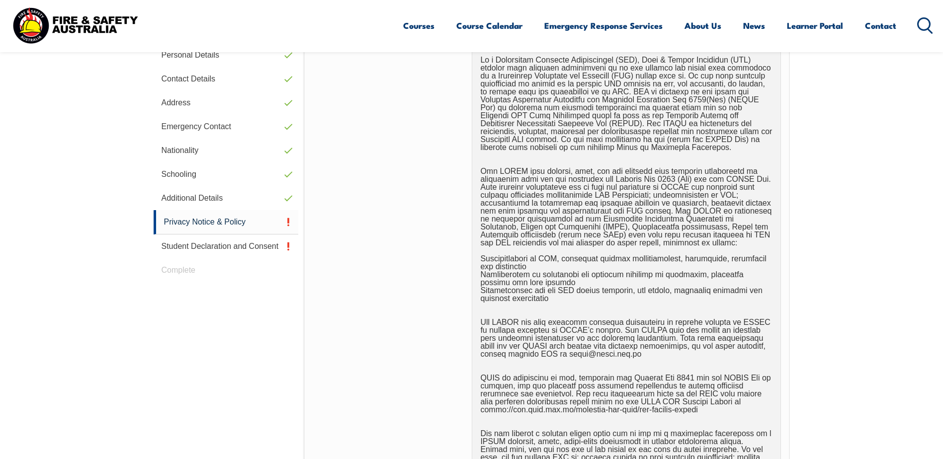
scroll to position [470, 0]
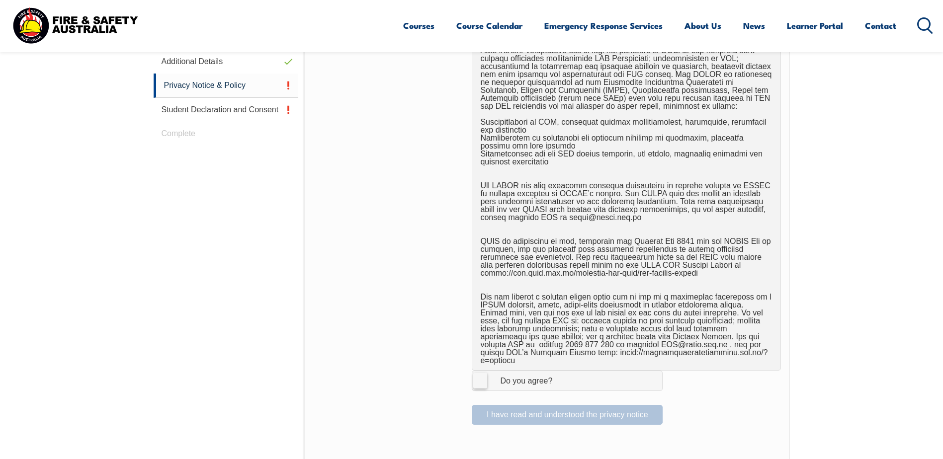
click at [476, 372] on label "I Agree Do you agree?" at bounding box center [567, 381] width 191 height 20
click at [560, 372] on input "I Agree Do you agree?" at bounding box center [568, 380] width 17 height 19
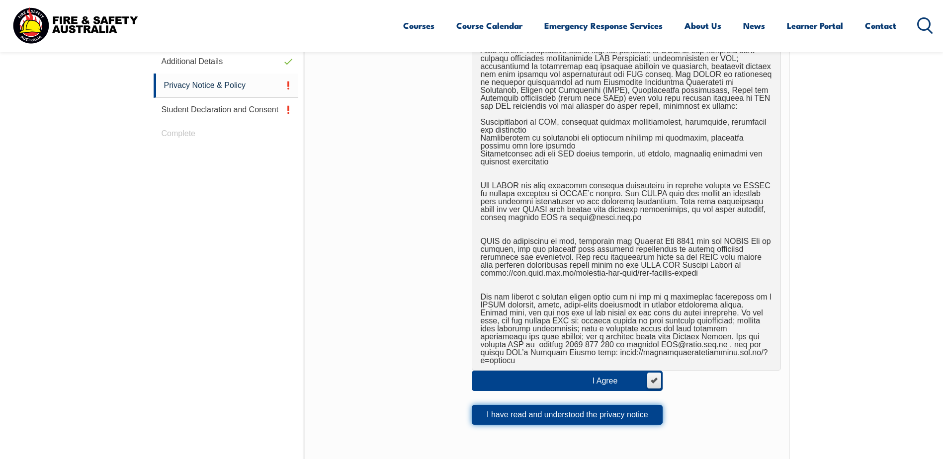
click at [583, 405] on button "I have read and understood the privacy notice" at bounding box center [567, 415] width 191 height 20
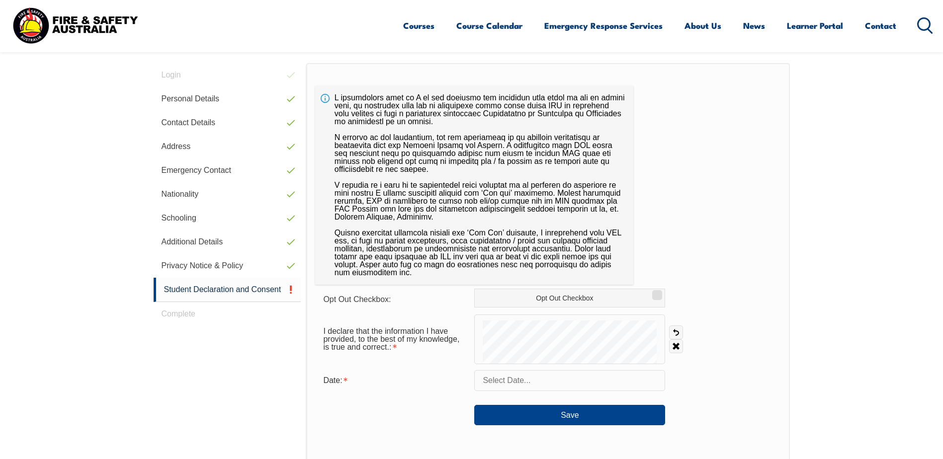
scroll to position [321, 0]
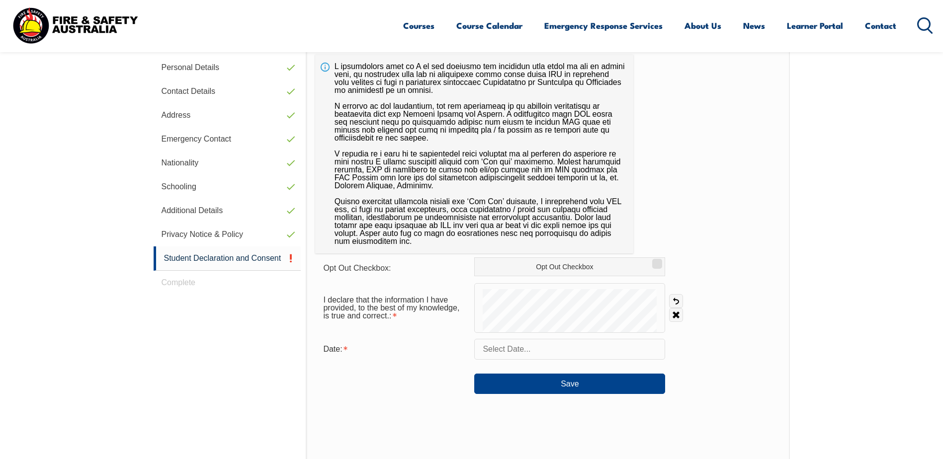
click at [564, 334] on form "Opt Out Checkbox: Opt Out Checkbox I declare that the information I have provid…" at bounding box center [547, 326] width 465 height 137
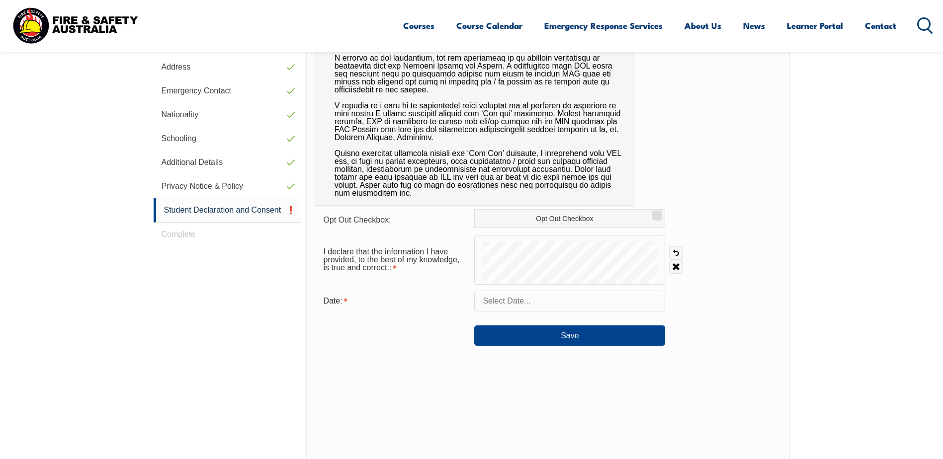
scroll to position [370, 0]
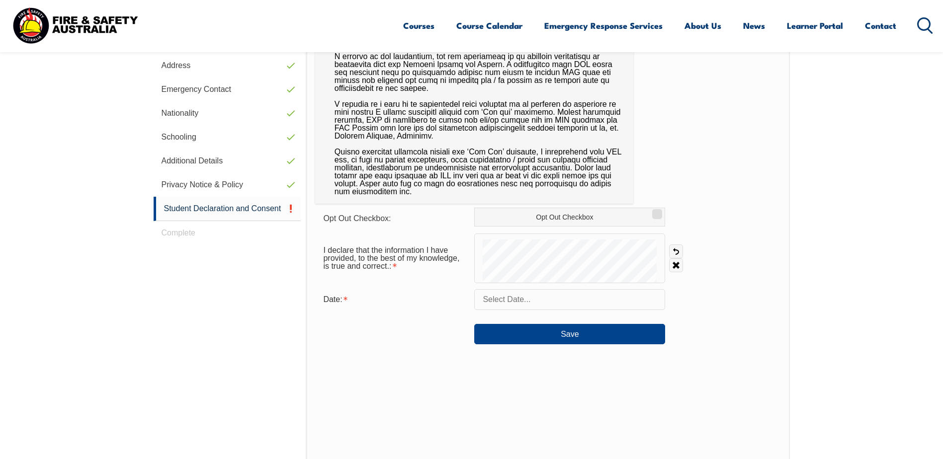
click at [560, 303] on input "text" at bounding box center [569, 299] width 191 height 21
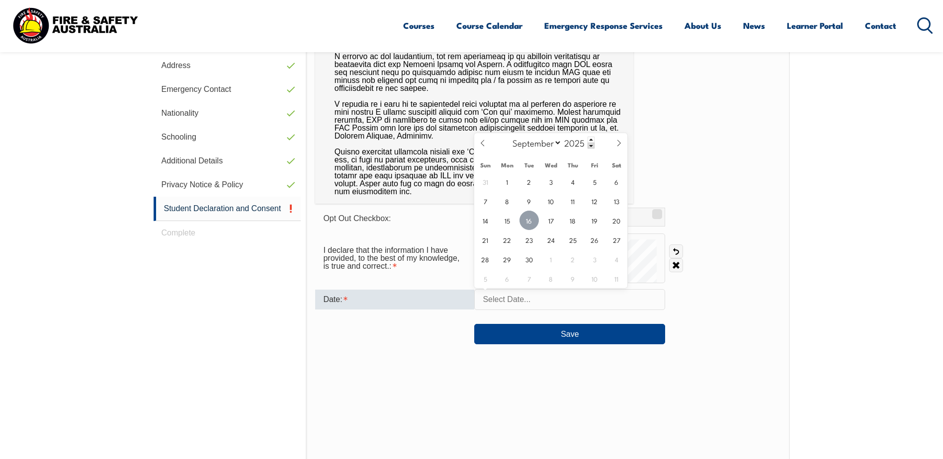
click at [528, 222] on span "16" at bounding box center [529, 220] width 19 height 19
type input "[DATE]"
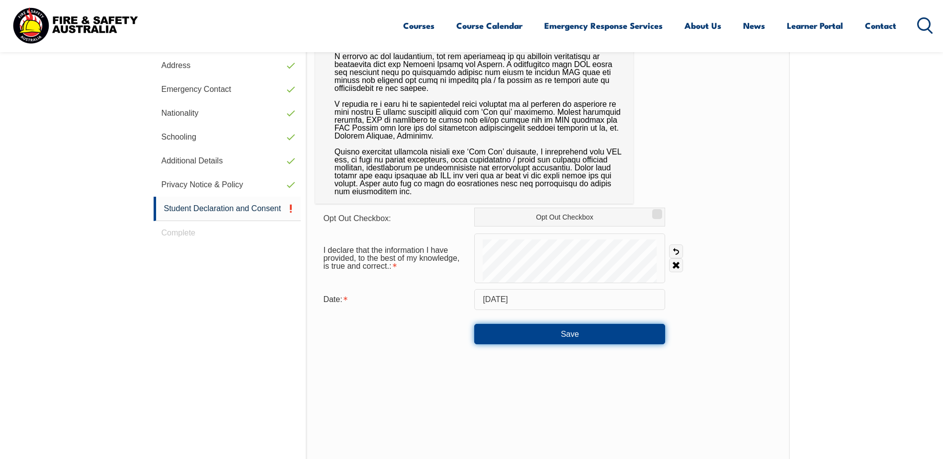
click at [574, 331] on button "Save" at bounding box center [569, 334] width 191 height 20
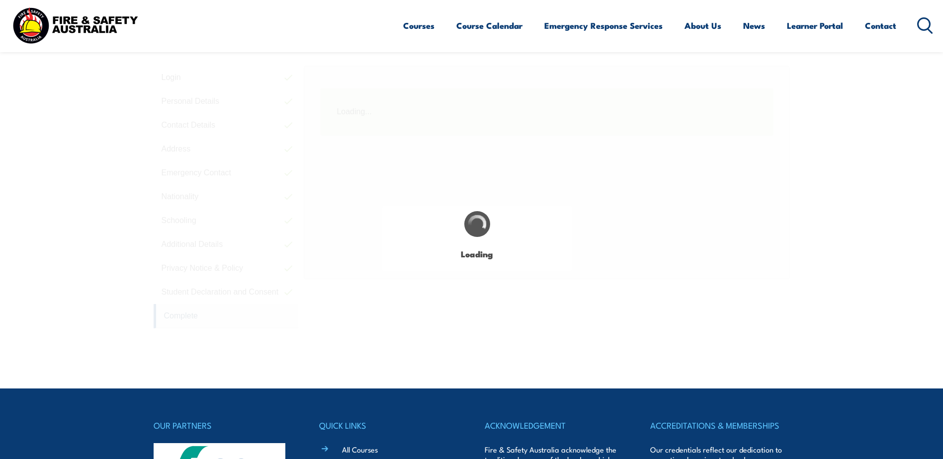
scroll to position [271, 0]
